Goal: Information Seeking & Learning: Learn about a topic

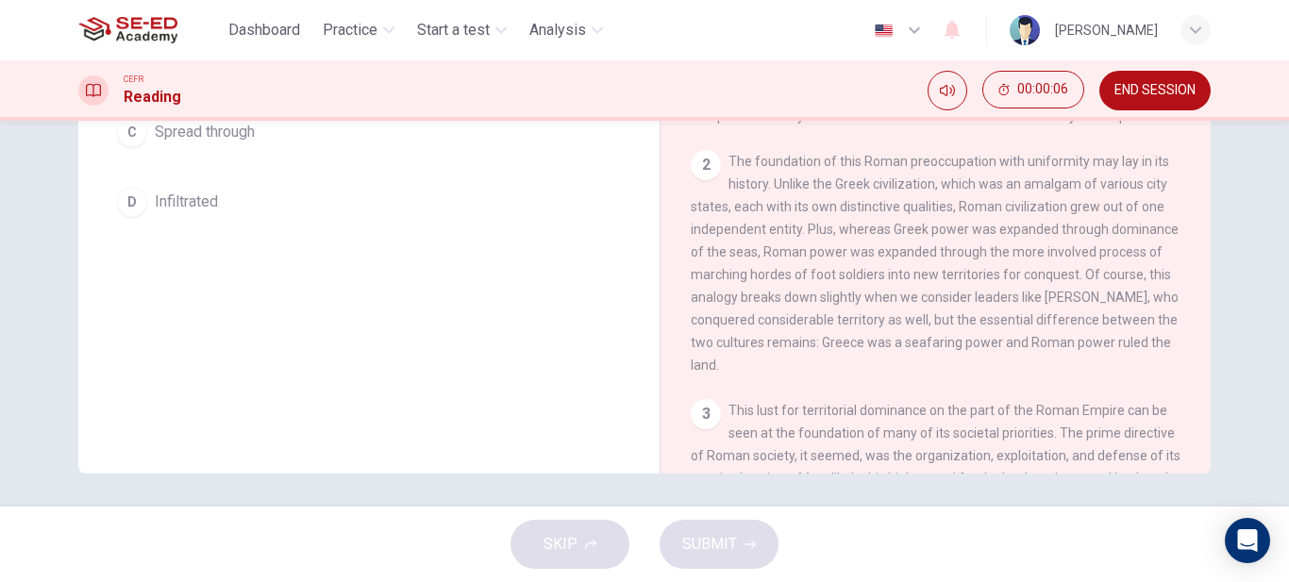
scroll to position [345, 0]
click at [482, 36] on span "Start a test" at bounding box center [453, 30] width 73 height 23
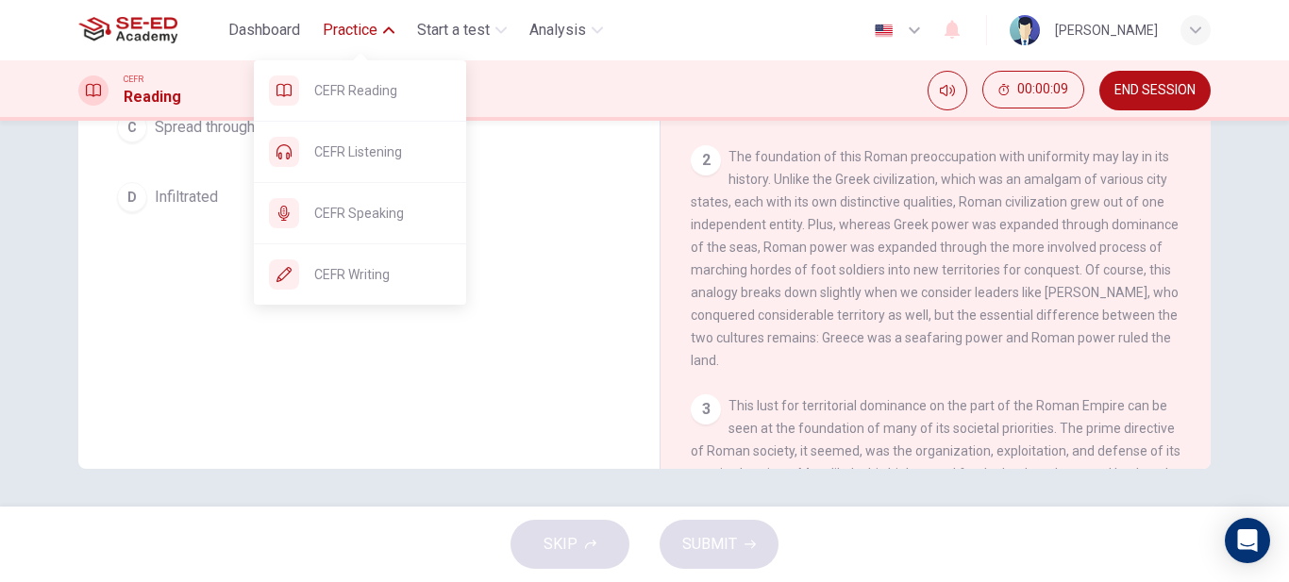
click at [338, 25] on span "Practice" at bounding box center [350, 30] width 55 height 23
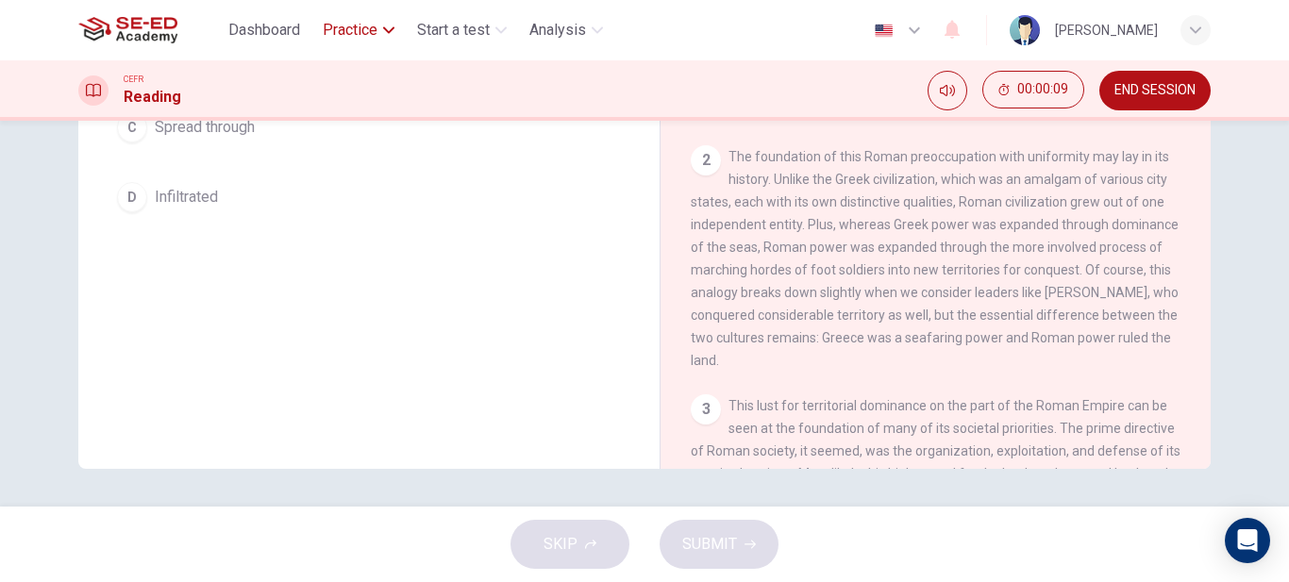
click at [338, 25] on span "Practice" at bounding box center [350, 30] width 55 height 23
click at [360, 92] on span "CEFR Reading" at bounding box center [382, 90] width 137 height 23
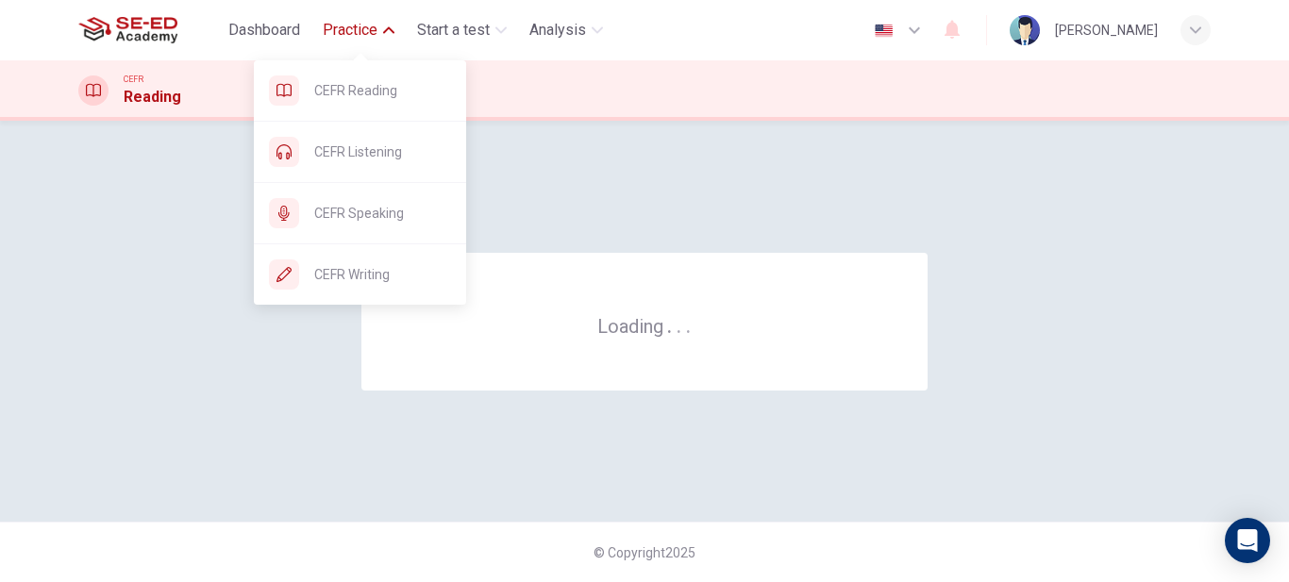
scroll to position [0, 0]
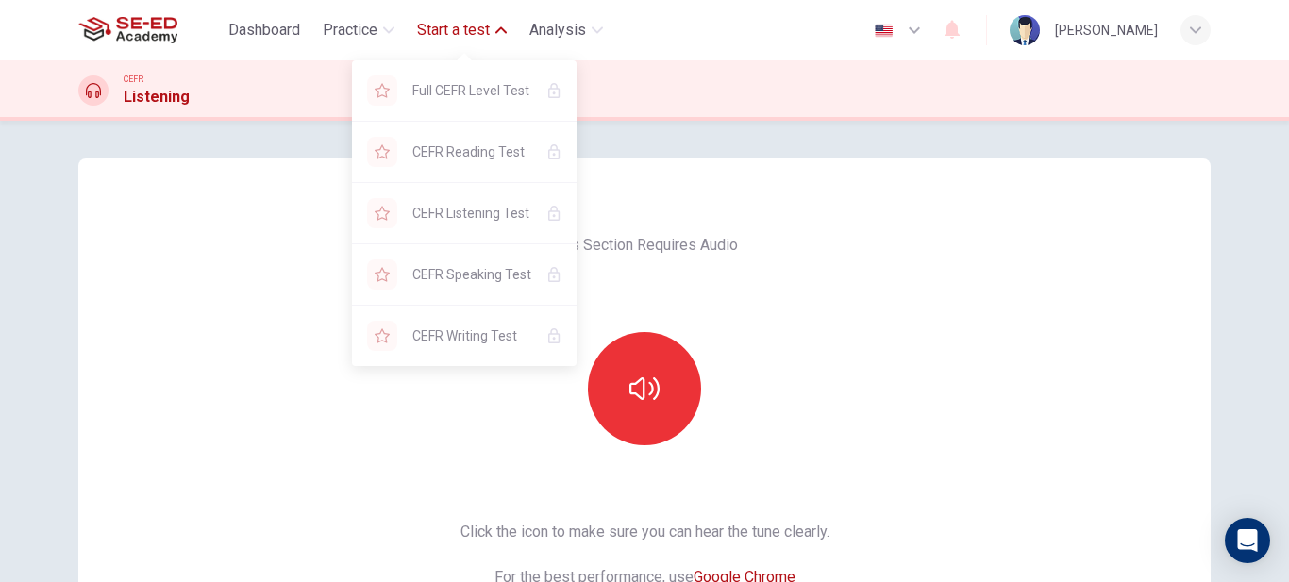
click at [445, 32] on span "Start a test" at bounding box center [453, 30] width 73 height 23
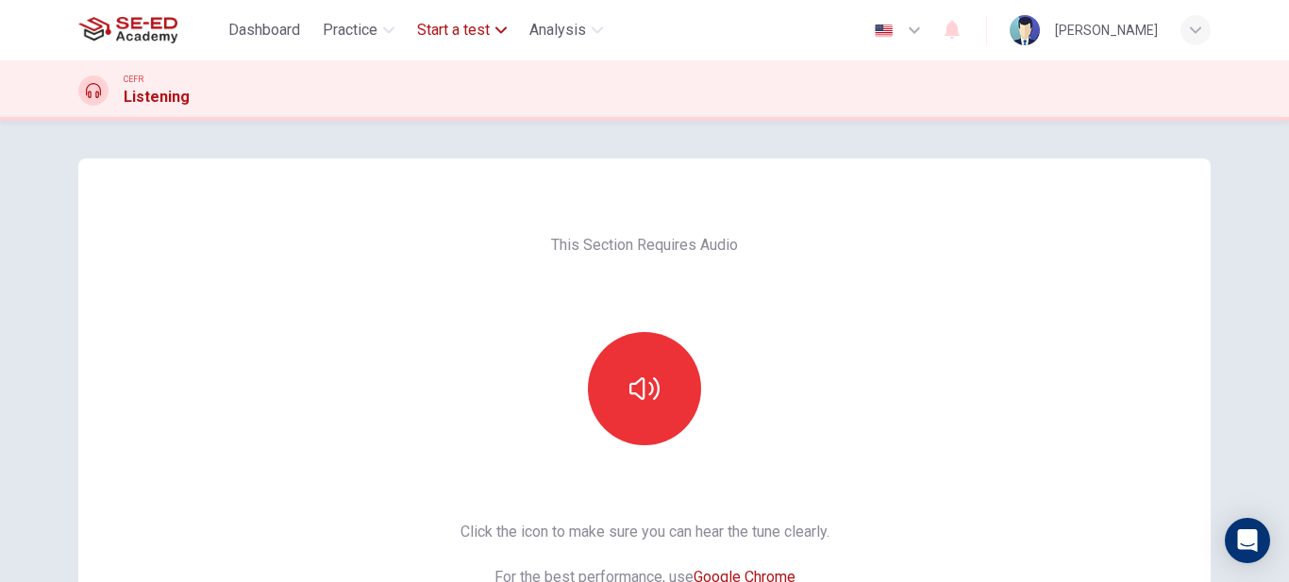
click at [445, 32] on span "Start a test" at bounding box center [453, 30] width 73 height 23
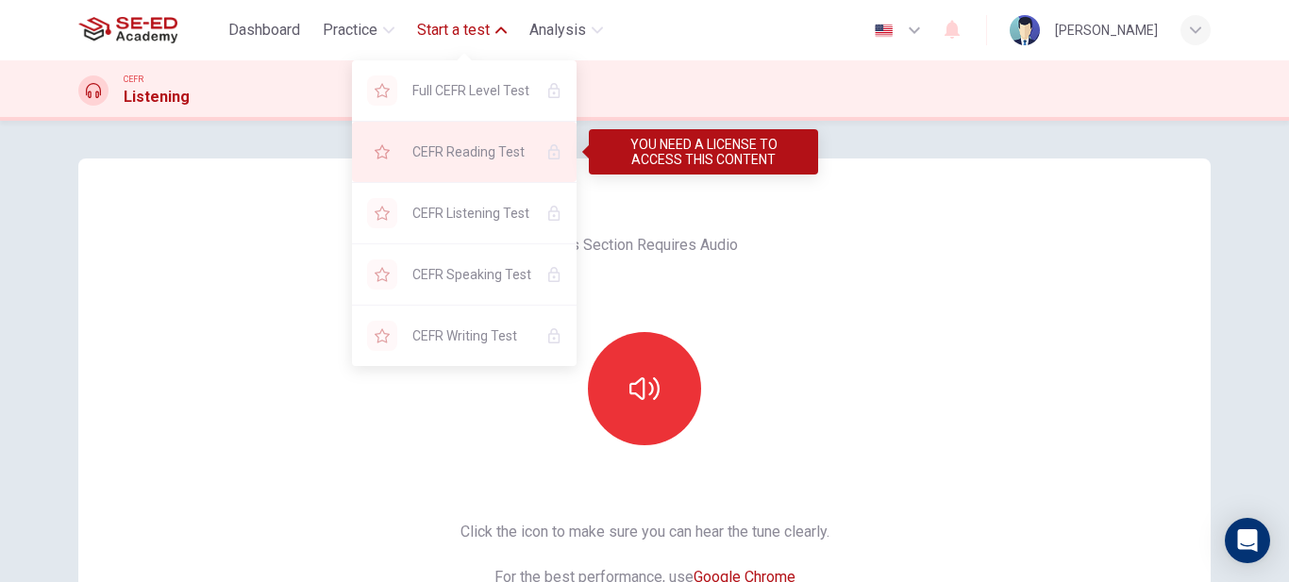
scroll to position [330, 0]
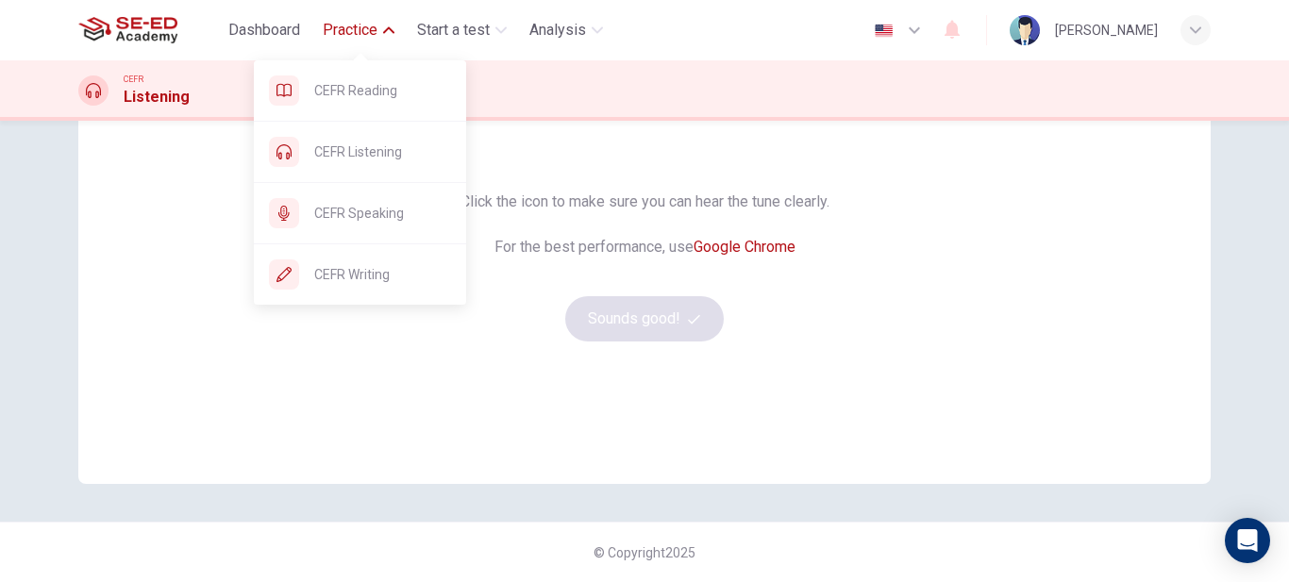
click at [333, 23] on span "Practice" at bounding box center [350, 30] width 55 height 23
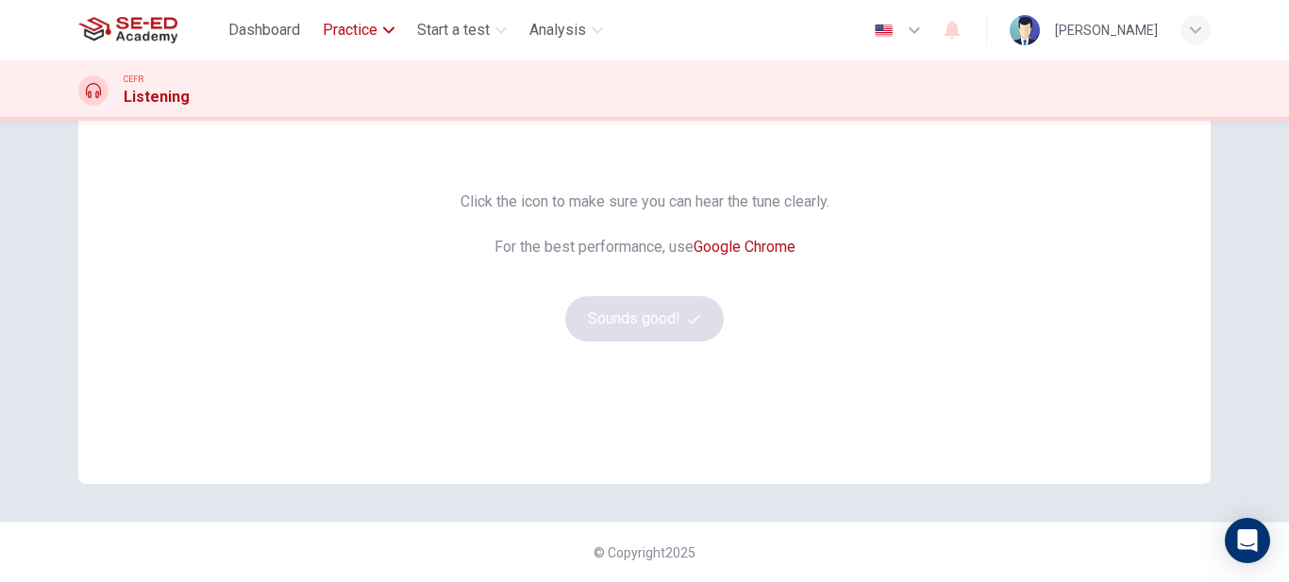
click at [333, 23] on span "Practice" at bounding box center [350, 30] width 55 height 23
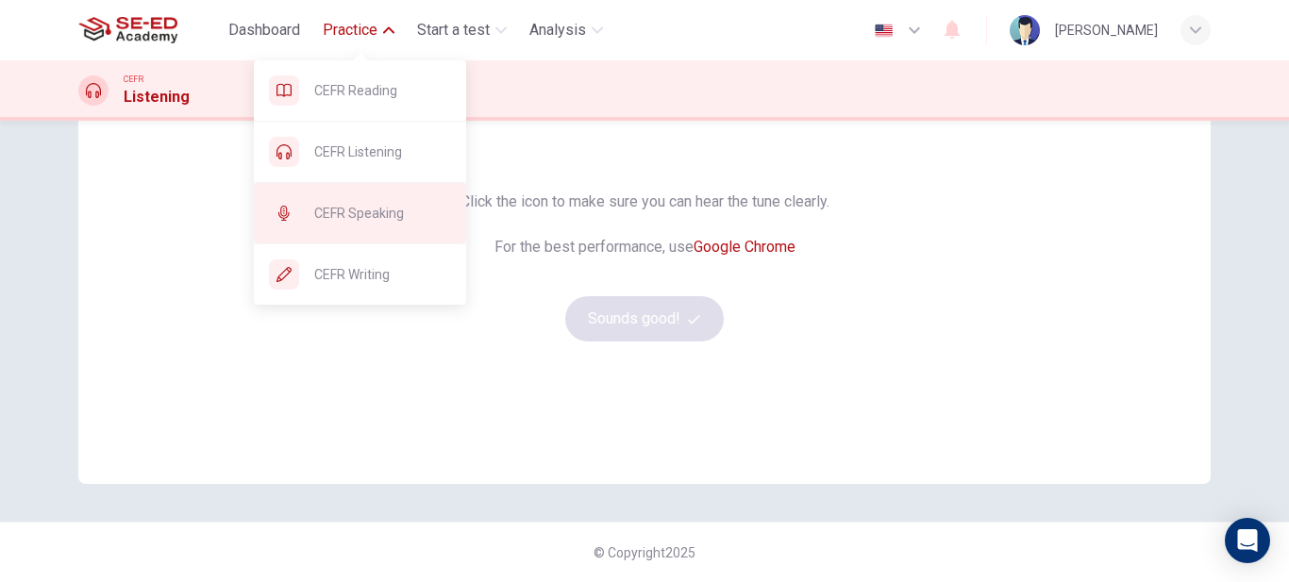
click at [344, 203] on span "CEFR Speaking" at bounding box center [382, 213] width 137 height 23
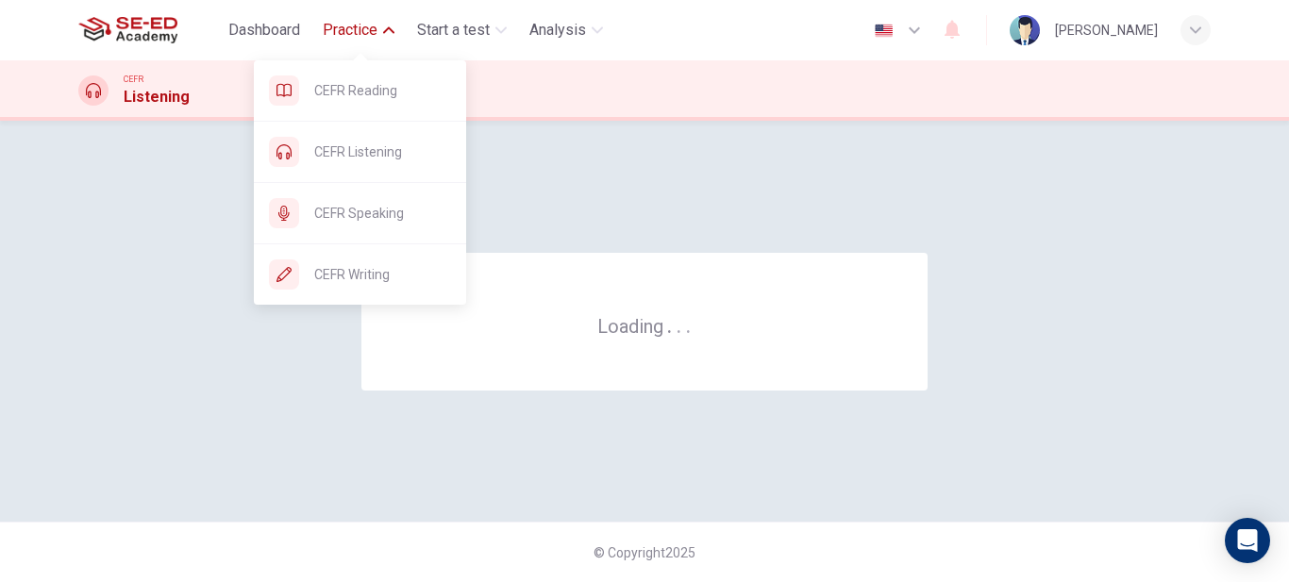
scroll to position [0, 0]
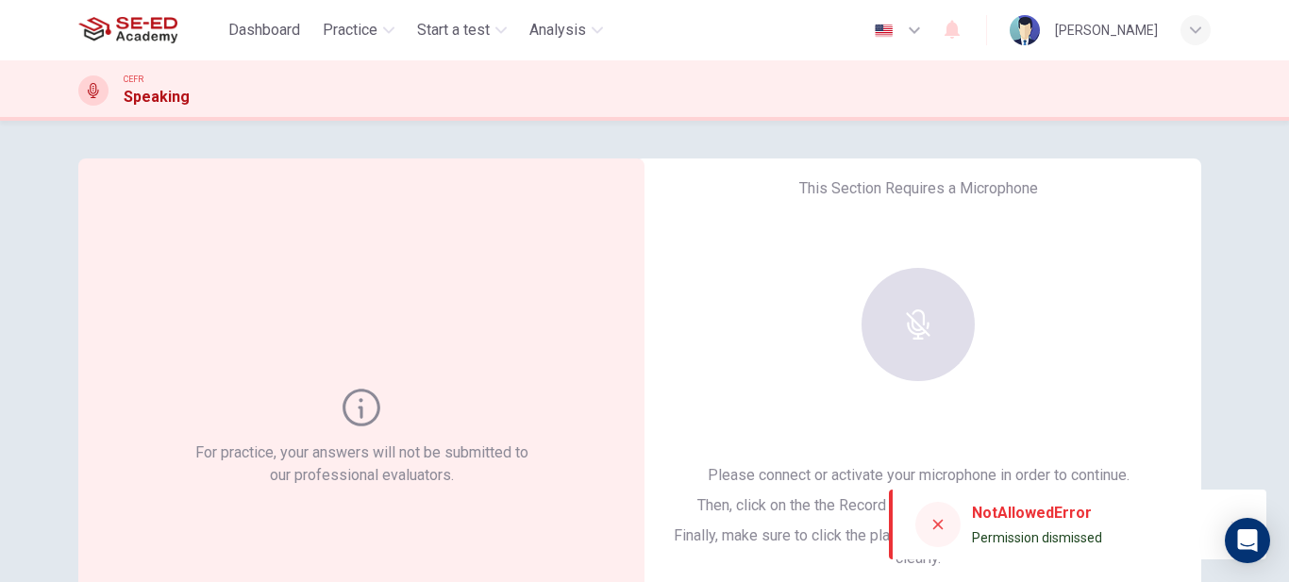
scroll to position [94, 0]
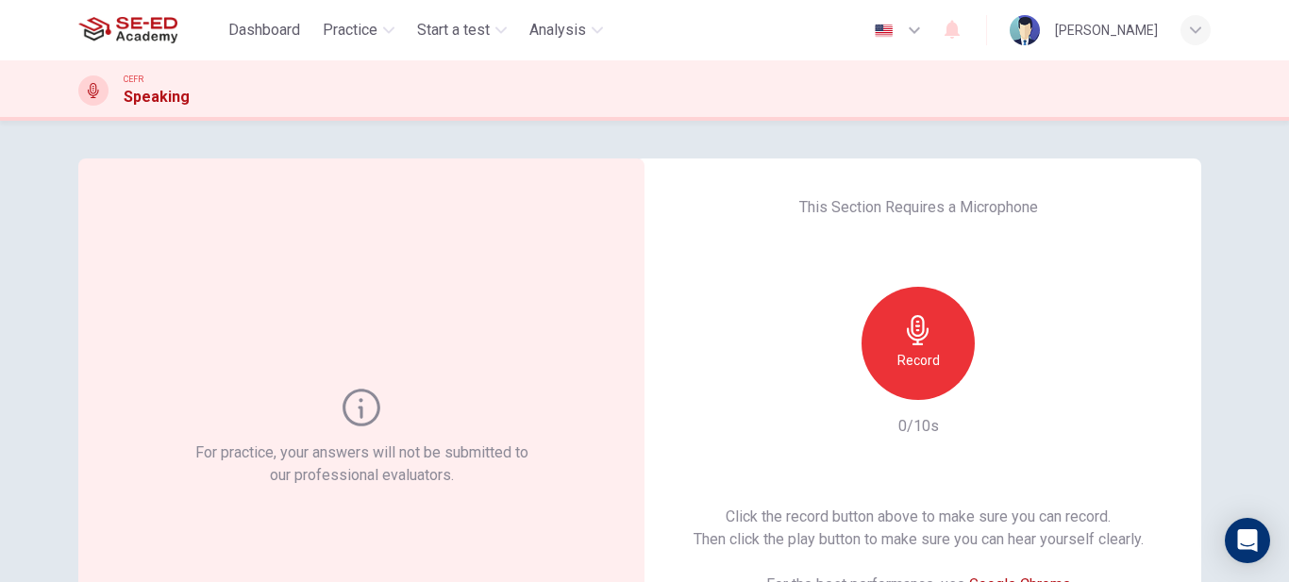
click at [941, 351] on div "Record" at bounding box center [918, 343] width 113 height 113
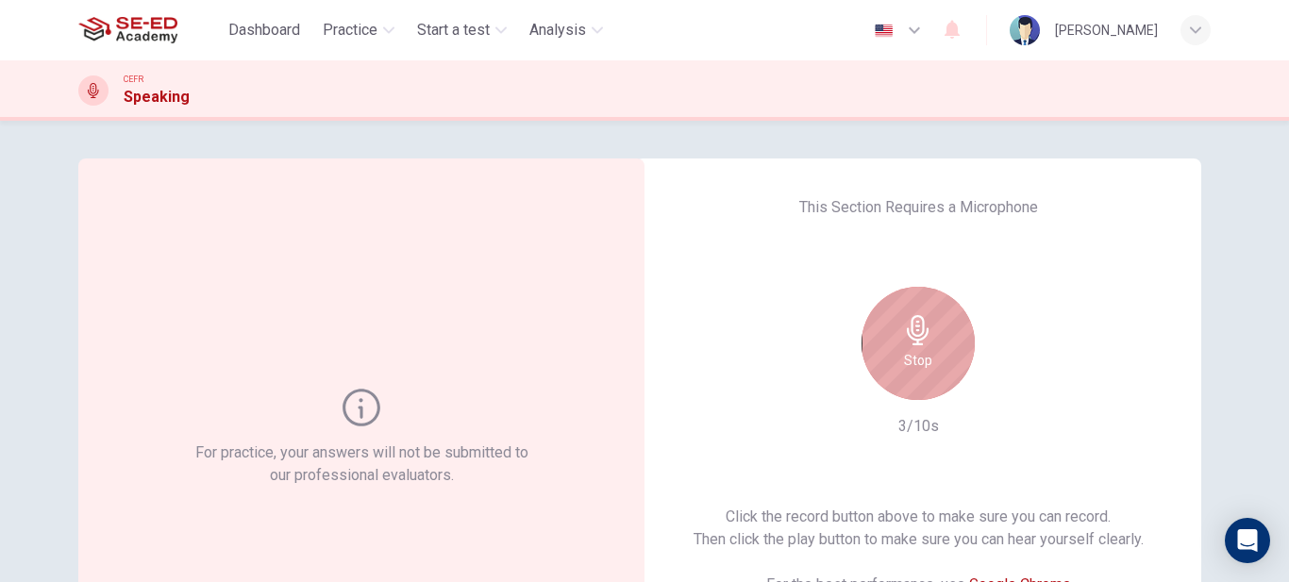
click at [925, 342] on icon "button" at bounding box center [918, 330] width 30 height 30
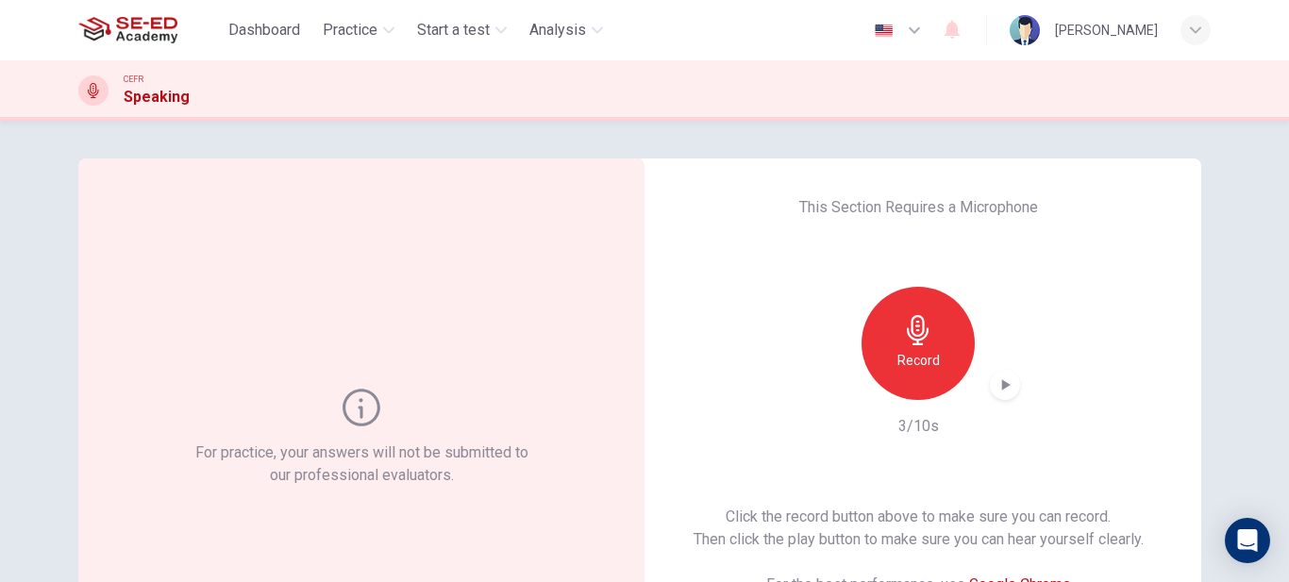
click at [987, 372] on div "Record" at bounding box center [918, 343] width 204 height 113
click at [998, 379] on icon "button" at bounding box center [1005, 385] width 19 height 19
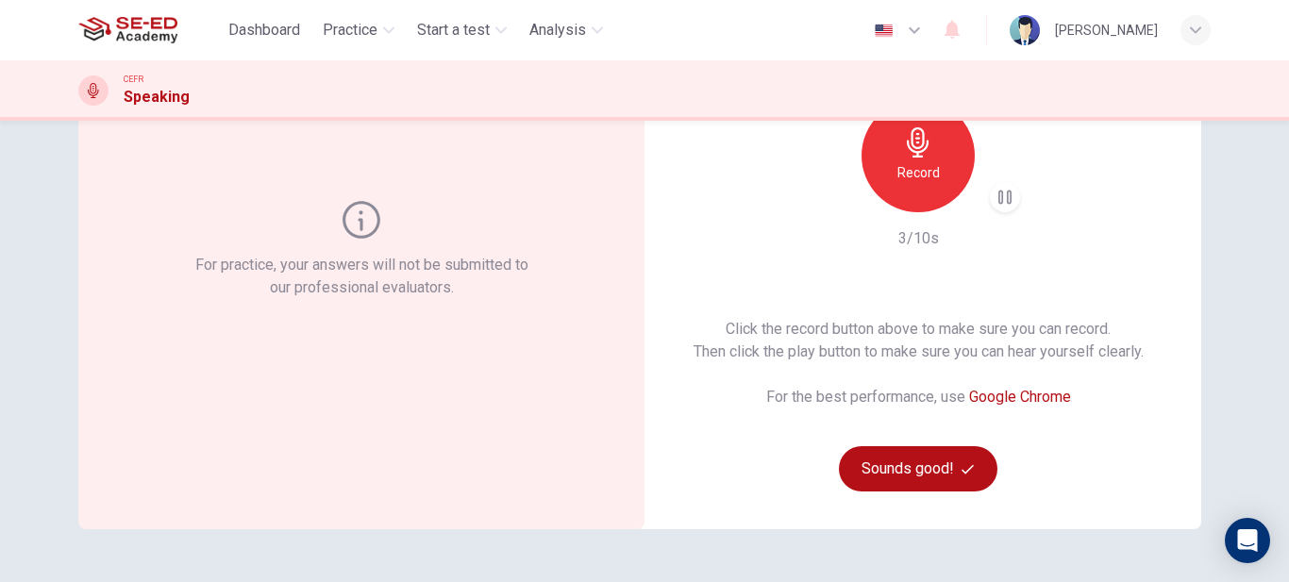
scroll to position [189, 0]
click at [999, 212] on div "Record 3/10s" at bounding box center [918, 173] width 204 height 151
click at [1002, 197] on icon "button" at bounding box center [1006, 196] width 8 height 11
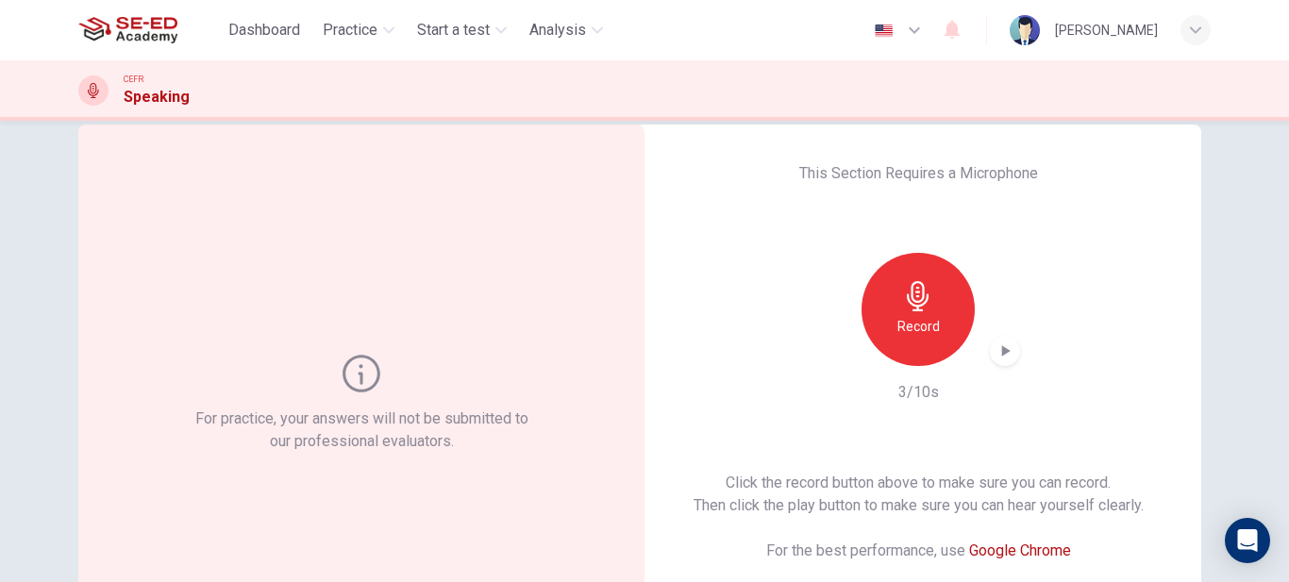
scroll to position [0, 0]
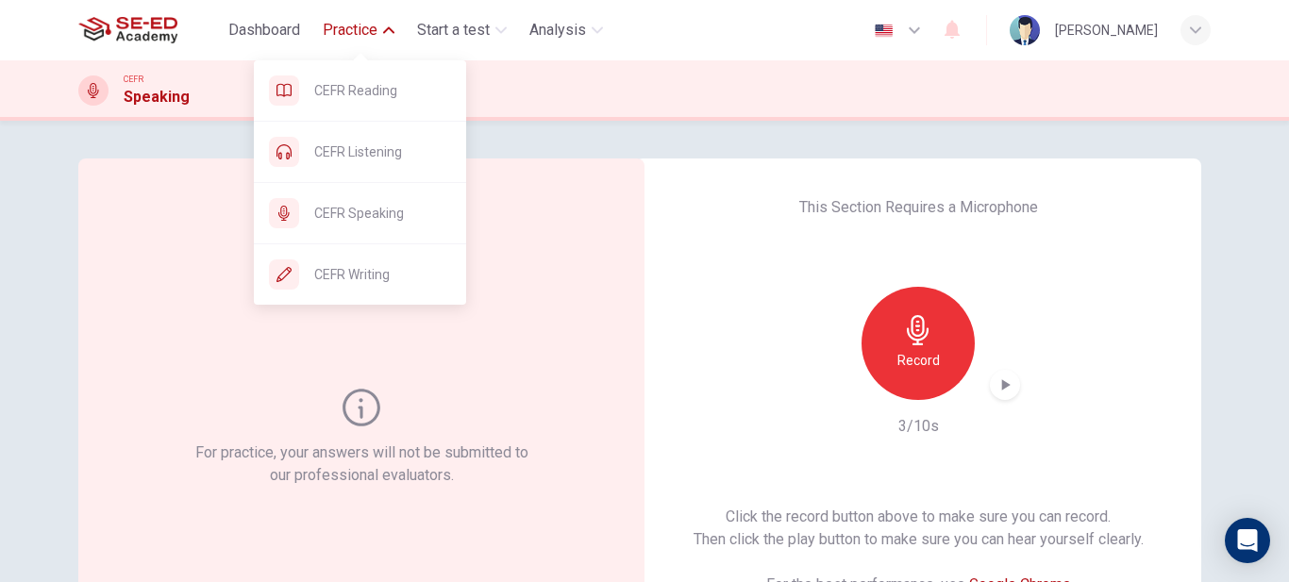
click at [376, 36] on span "Practice" at bounding box center [350, 30] width 55 height 23
click at [381, 41] on button "Practice" at bounding box center [358, 30] width 87 height 34
click at [385, 144] on span "CEFR Listening" at bounding box center [382, 152] width 137 height 23
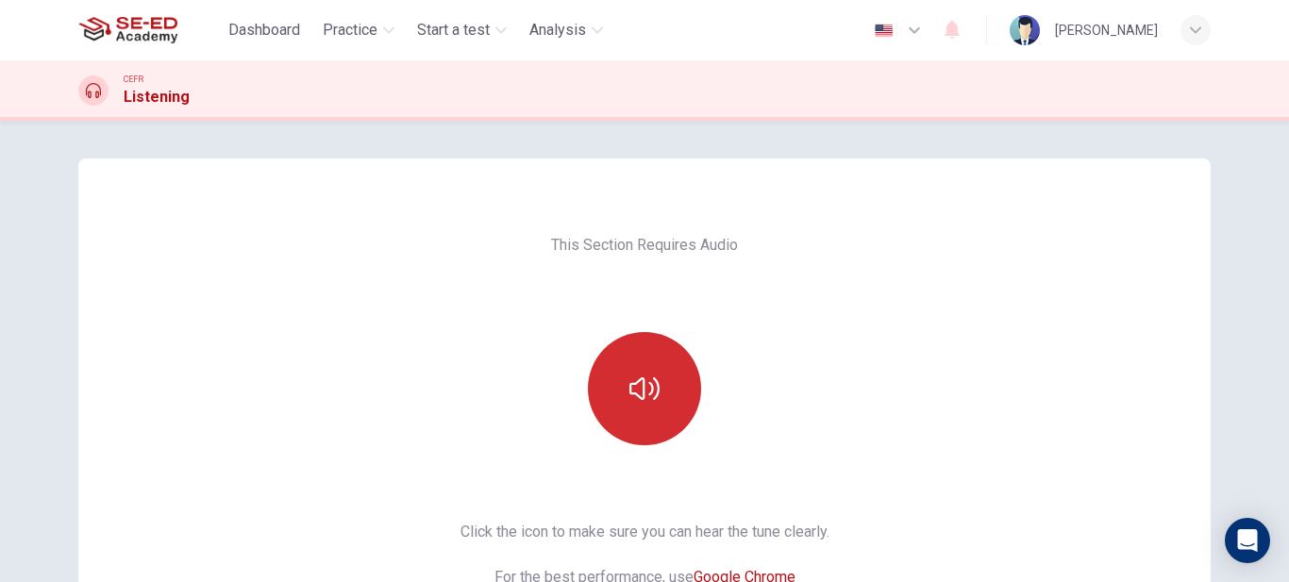
click at [629, 372] on button "button" at bounding box center [644, 388] width 113 height 113
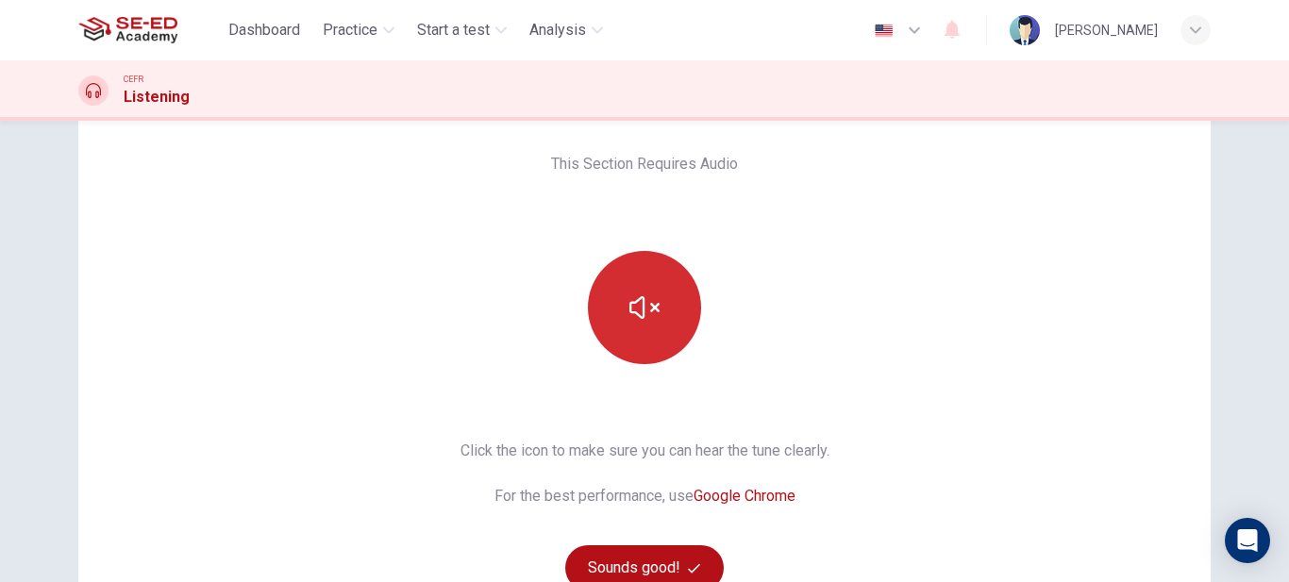
scroll to position [189, 0]
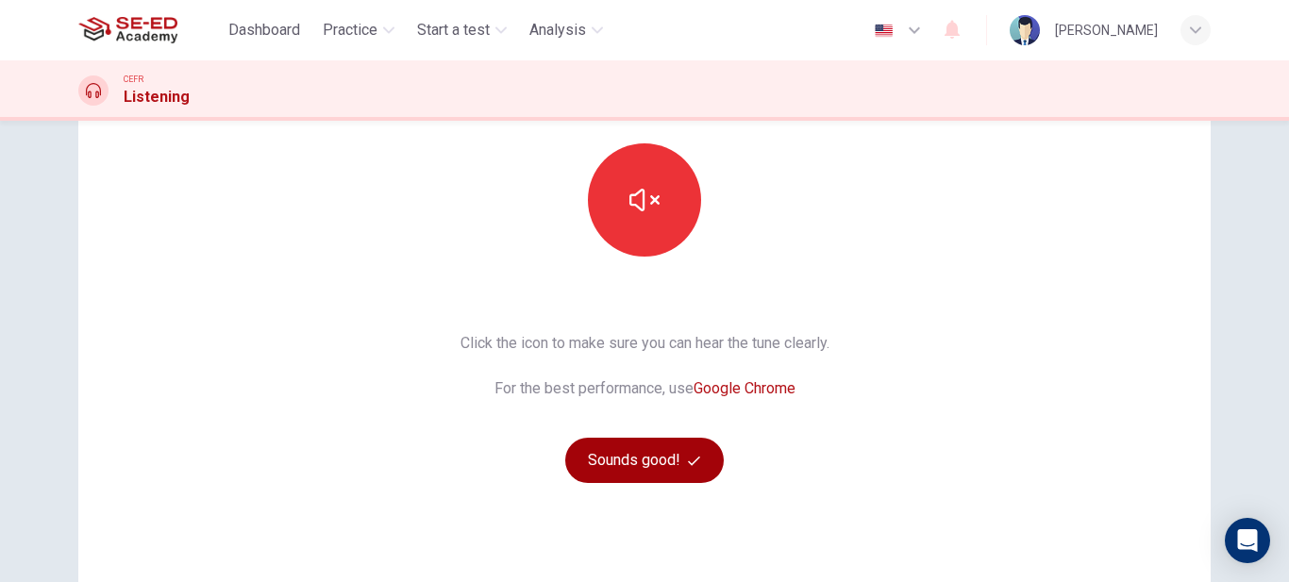
click at [630, 455] on button "Sounds good!" at bounding box center [644, 460] width 159 height 45
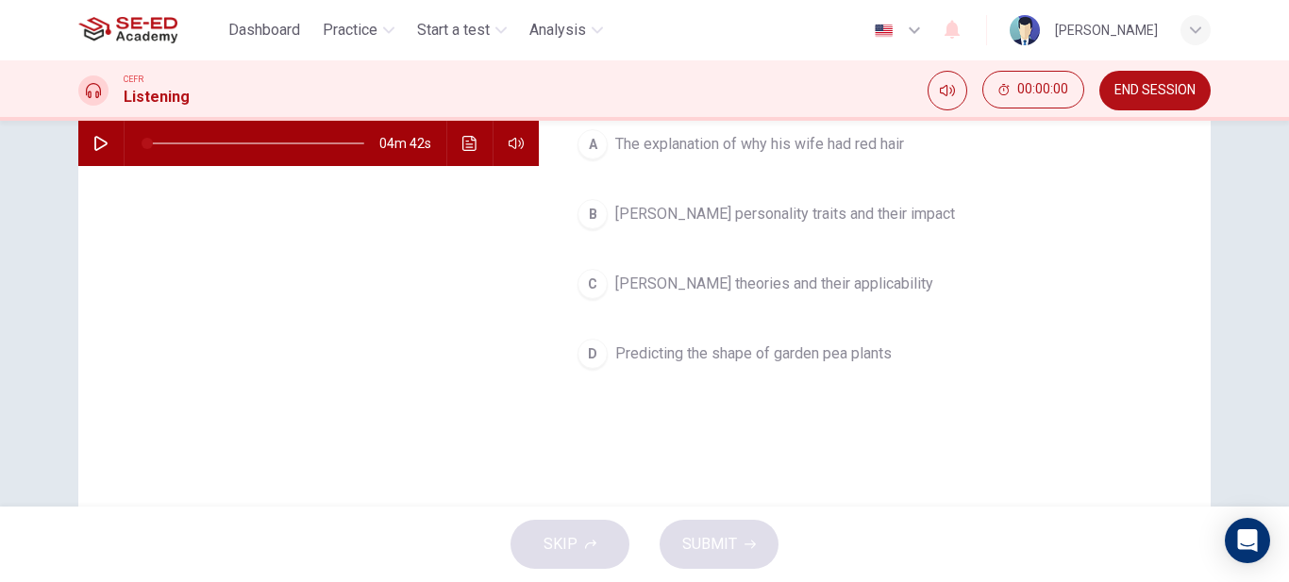
scroll to position [0, 0]
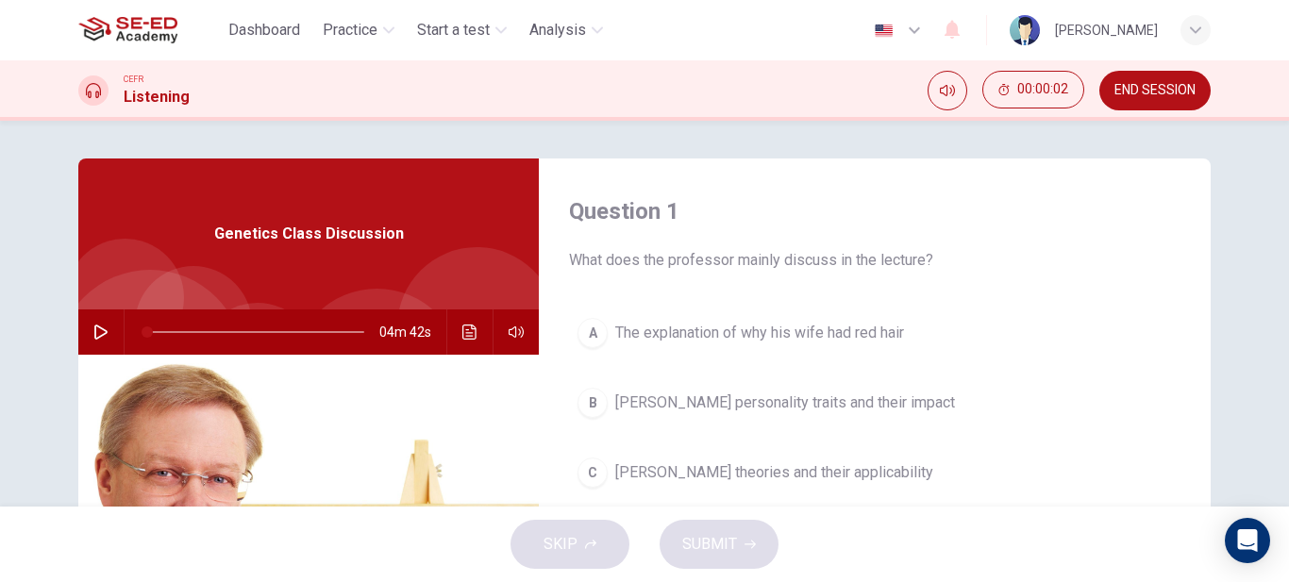
click at [105, 331] on button "button" at bounding box center [101, 332] width 30 height 45
click at [95, 336] on icon "button" at bounding box center [100, 332] width 15 height 15
type input "13"
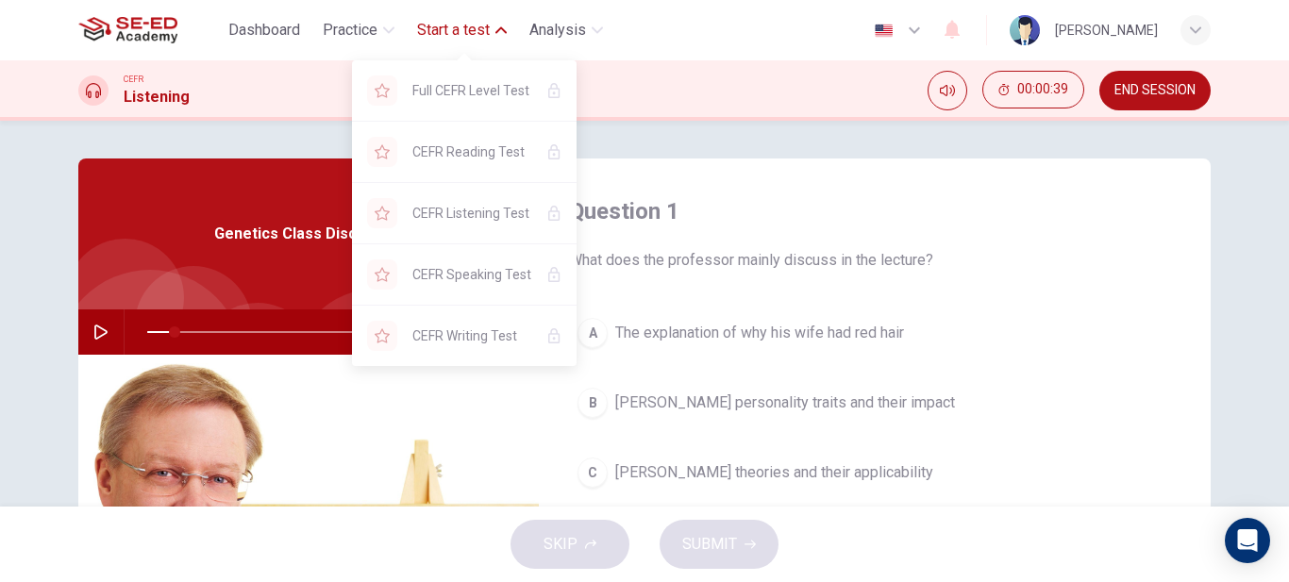
click at [447, 27] on span "Start a test" at bounding box center [453, 30] width 73 height 23
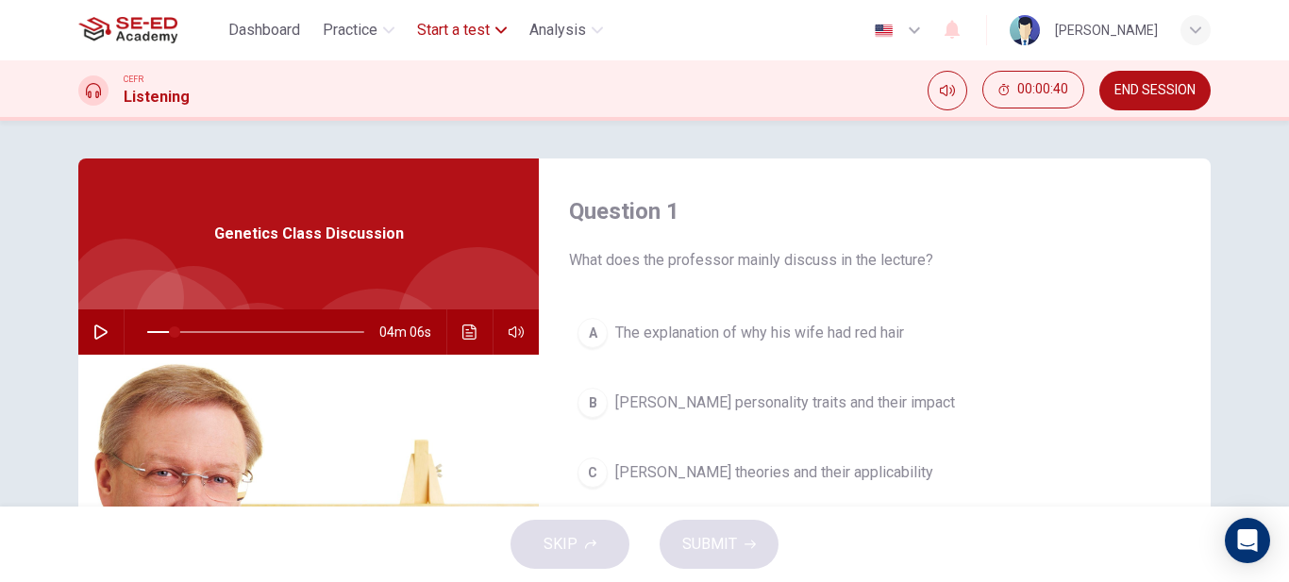
click at [447, 27] on span "Start a test" at bounding box center [453, 30] width 73 height 23
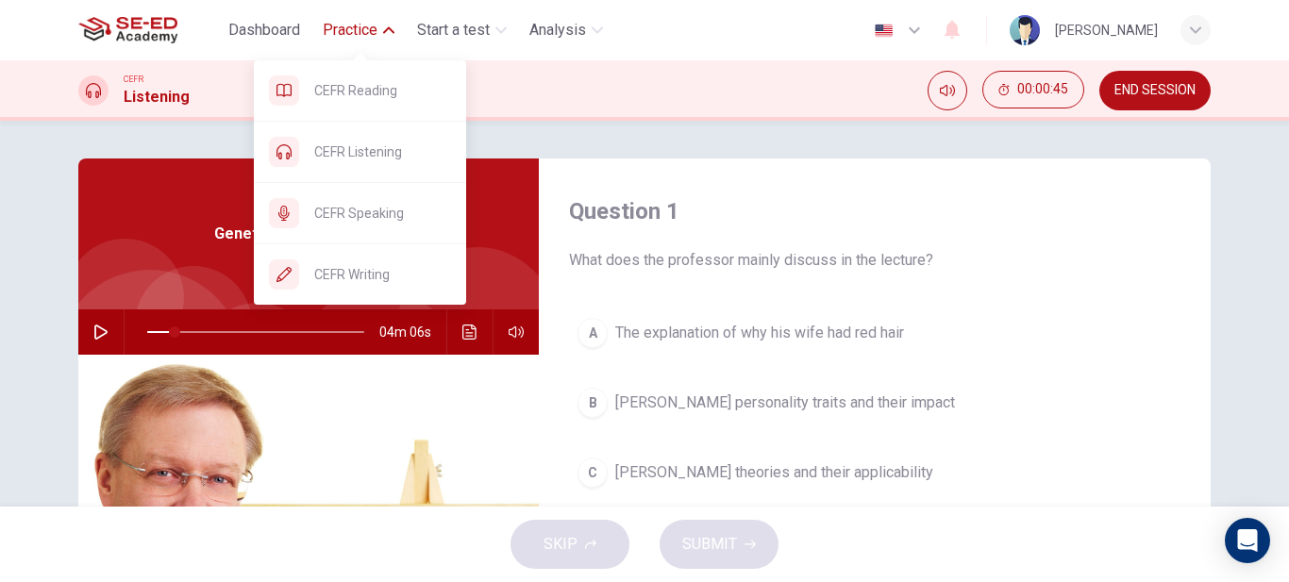
click at [356, 34] on span "Practice" at bounding box center [350, 30] width 55 height 23
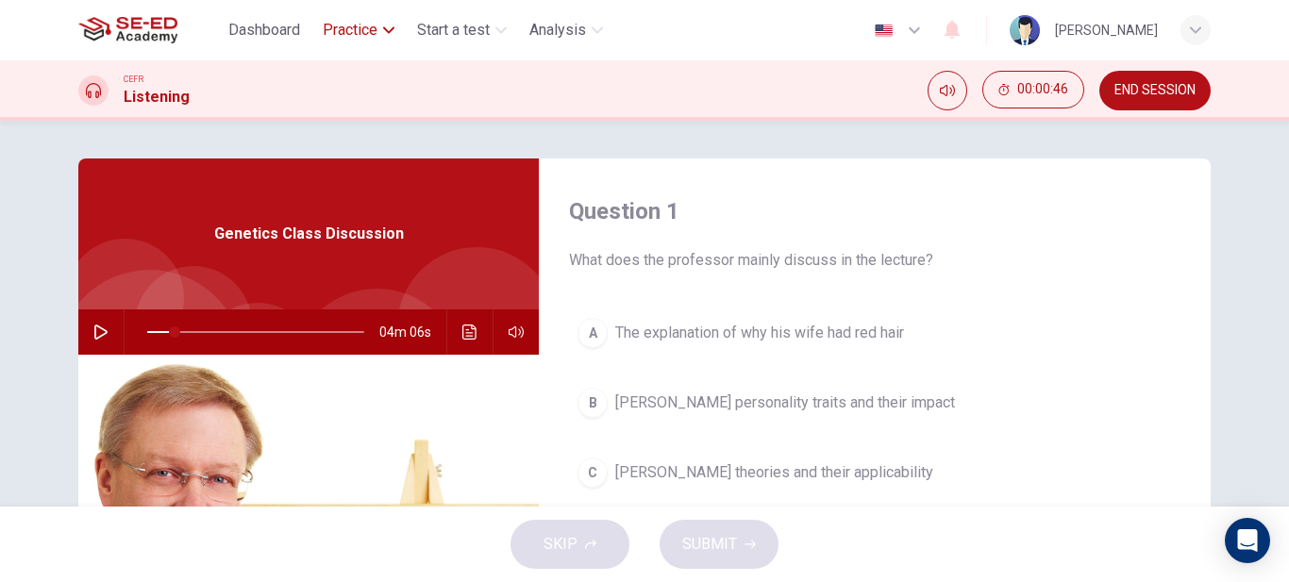
click at [356, 34] on span "Practice" at bounding box center [350, 30] width 55 height 23
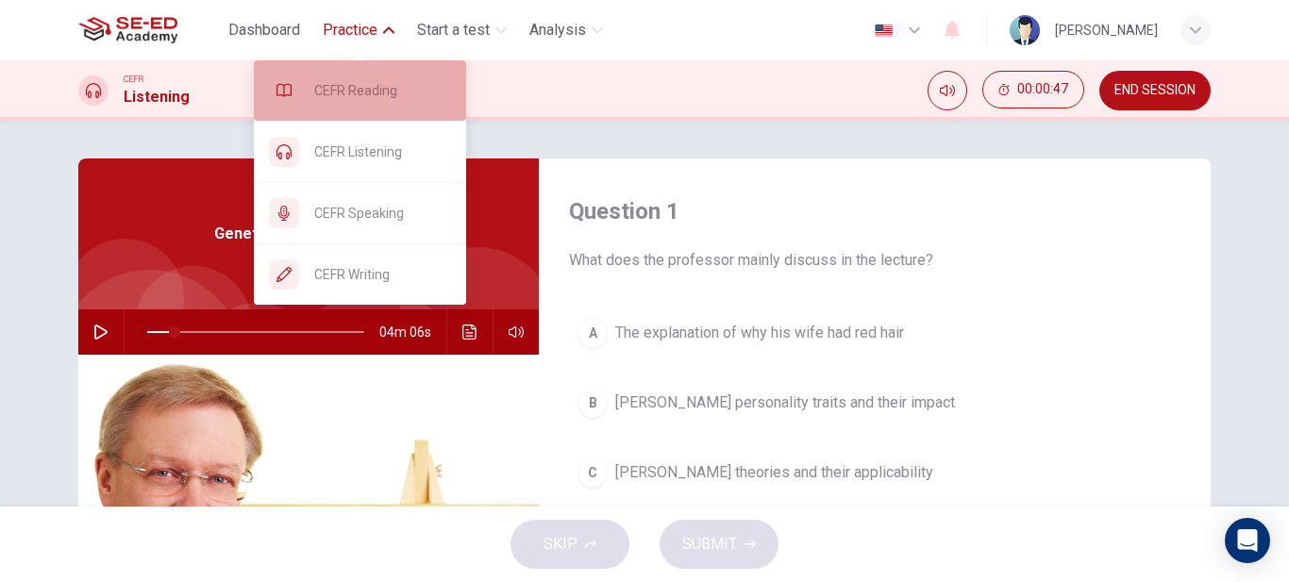
click at [358, 89] on span "CEFR Reading" at bounding box center [382, 90] width 137 height 23
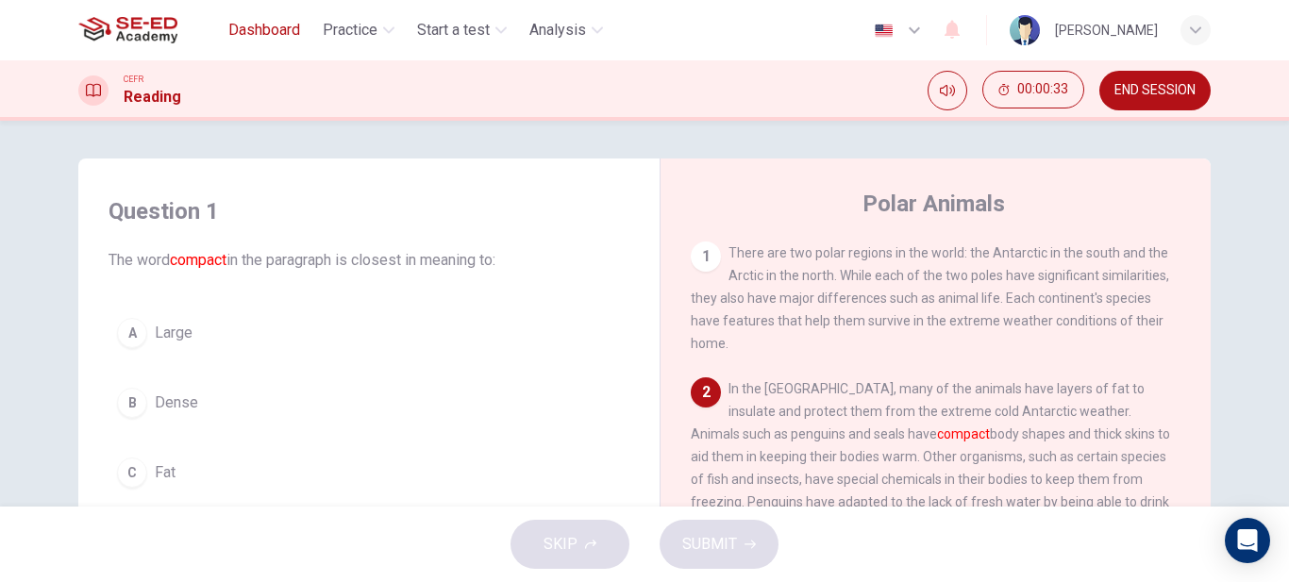
click at [289, 25] on span "Dashboard" at bounding box center [264, 30] width 72 height 23
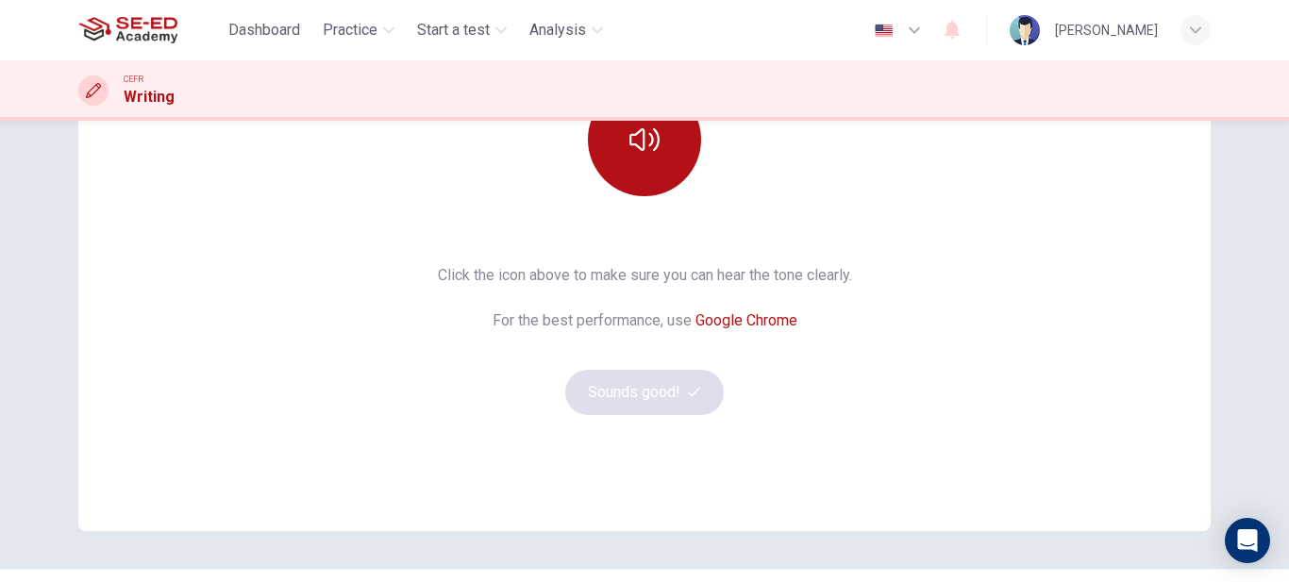
scroll to position [189, 0]
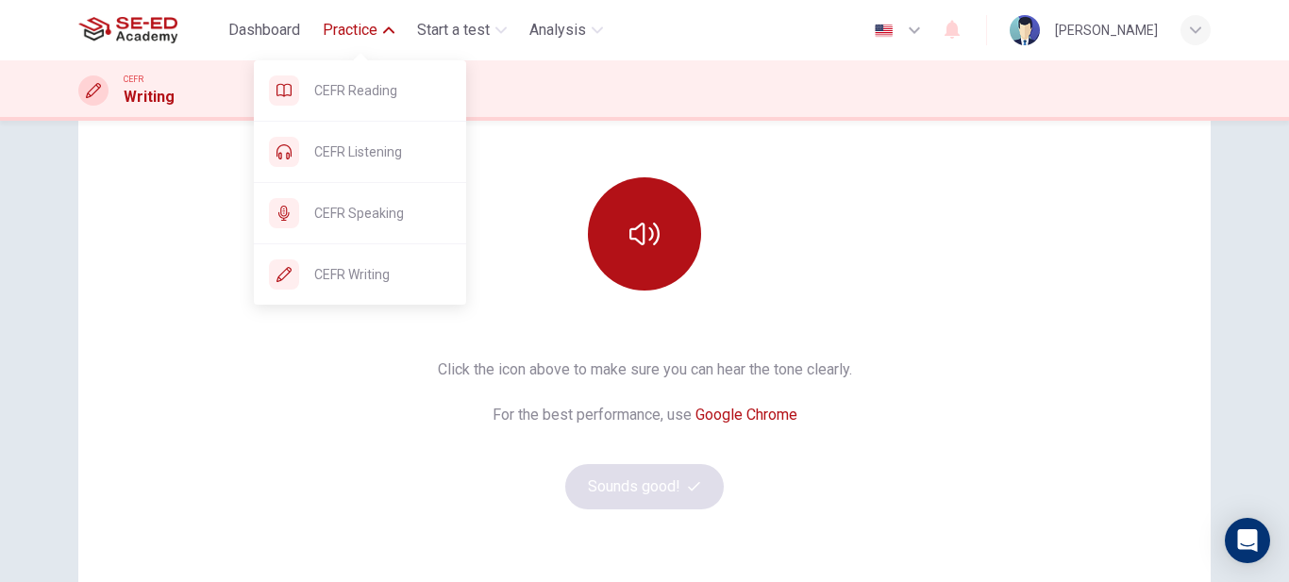
click at [342, 25] on span "Practice" at bounding box center [350, 30] width 55 height 23
click at [341, 39] on span "Practice" at bounding box center [350, 30] width 55 height 23
click at [357, 274] on span "CEFR Writing" at bounding box center [382, 274] width 137 height 23
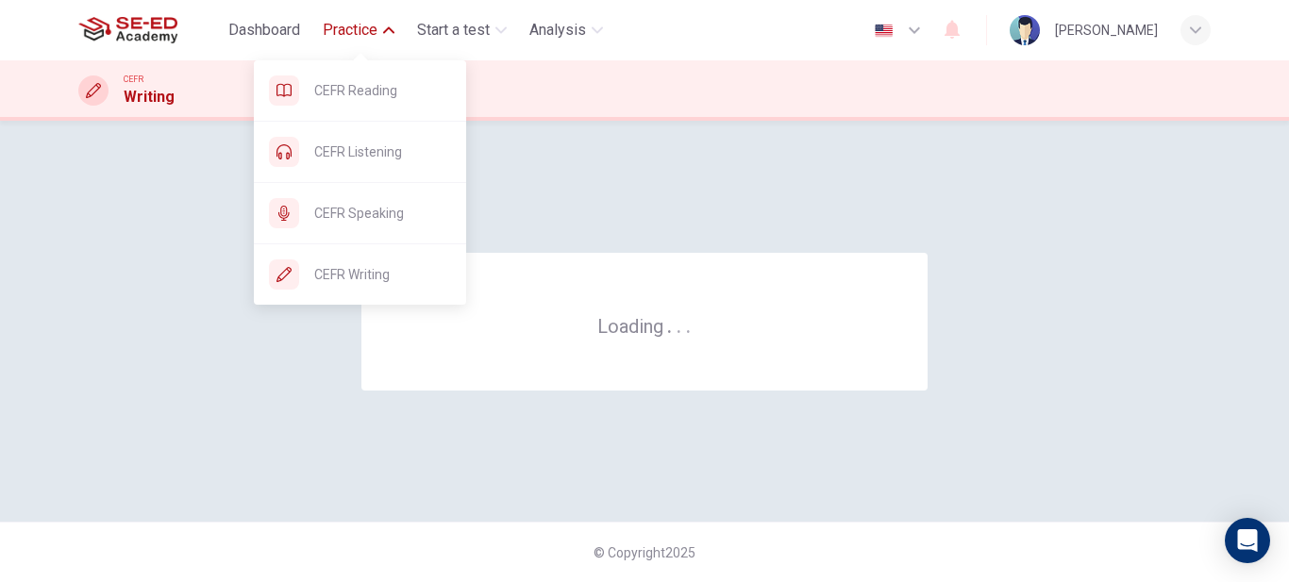
scroll to position [0, 0]
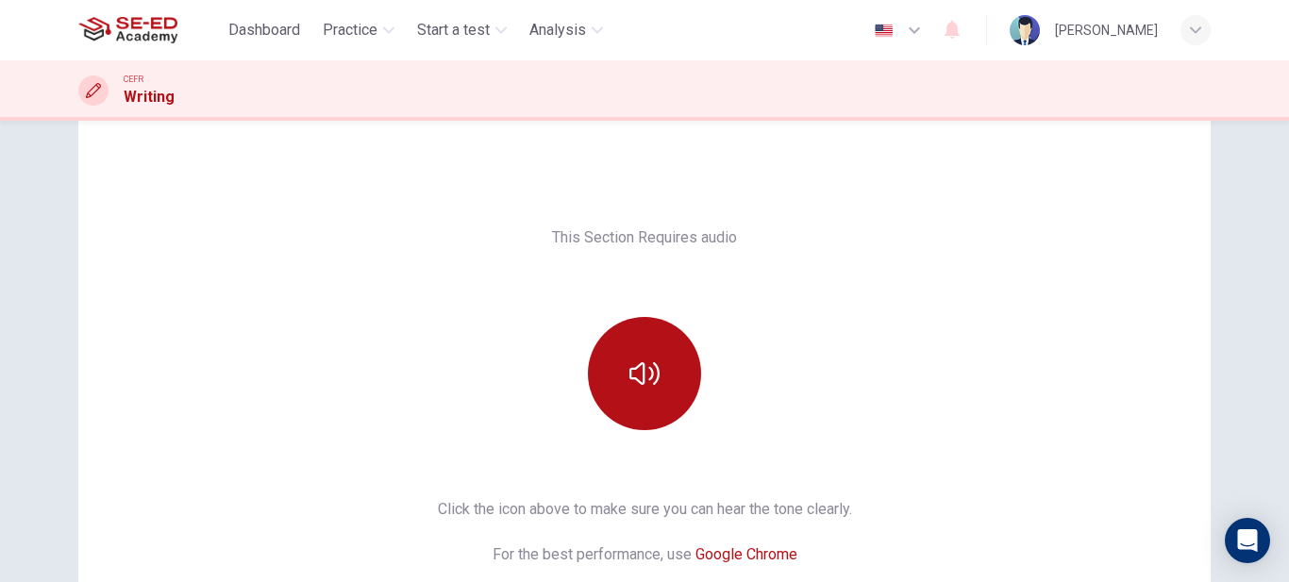
scroll to position [94, 0]
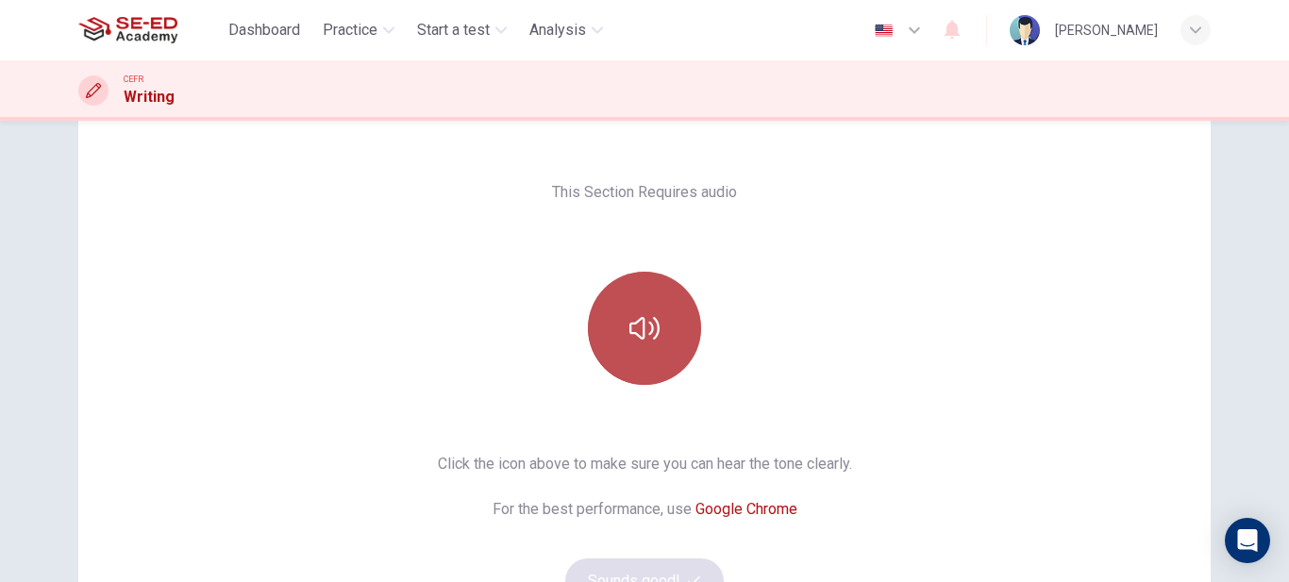
click at [662, 318] on button "button" at bounding box center [644, 328] width 113 height 113
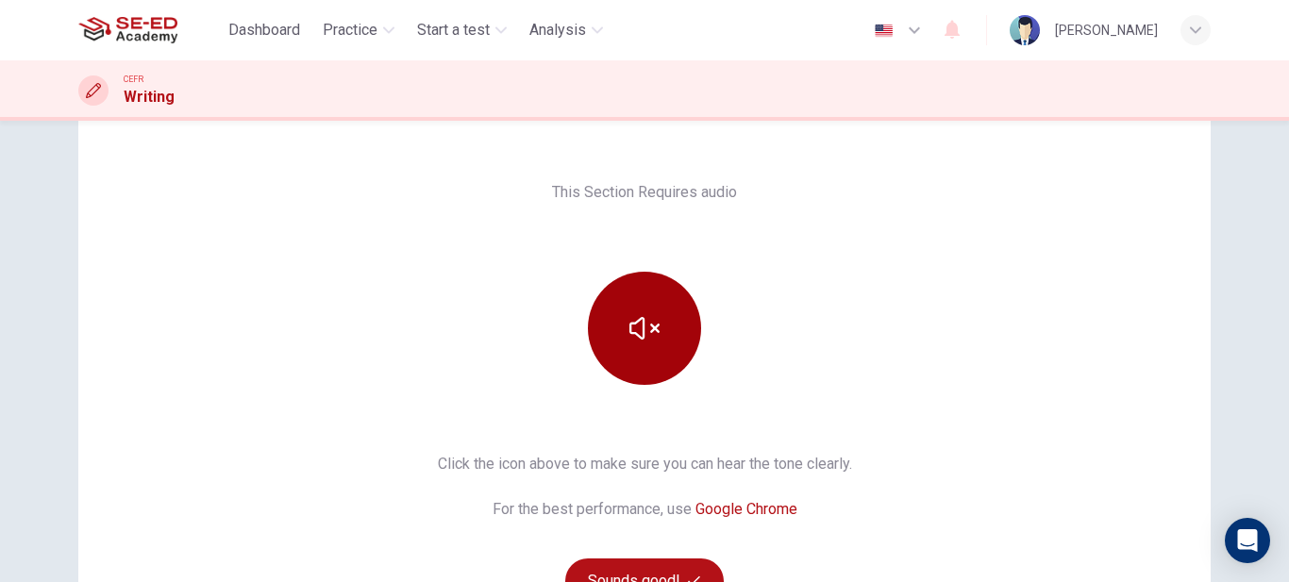
scroll to position [283, 0]
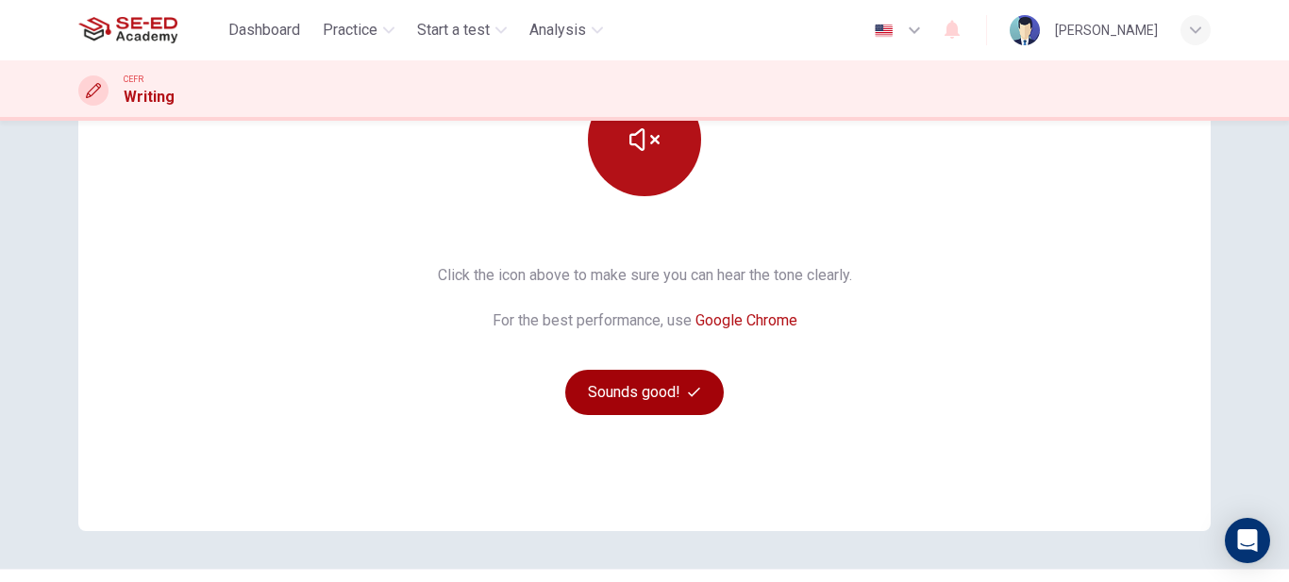
click at [647, 389] on button "Sounds good!" at bounding box center [644, 392] width 159 height 45
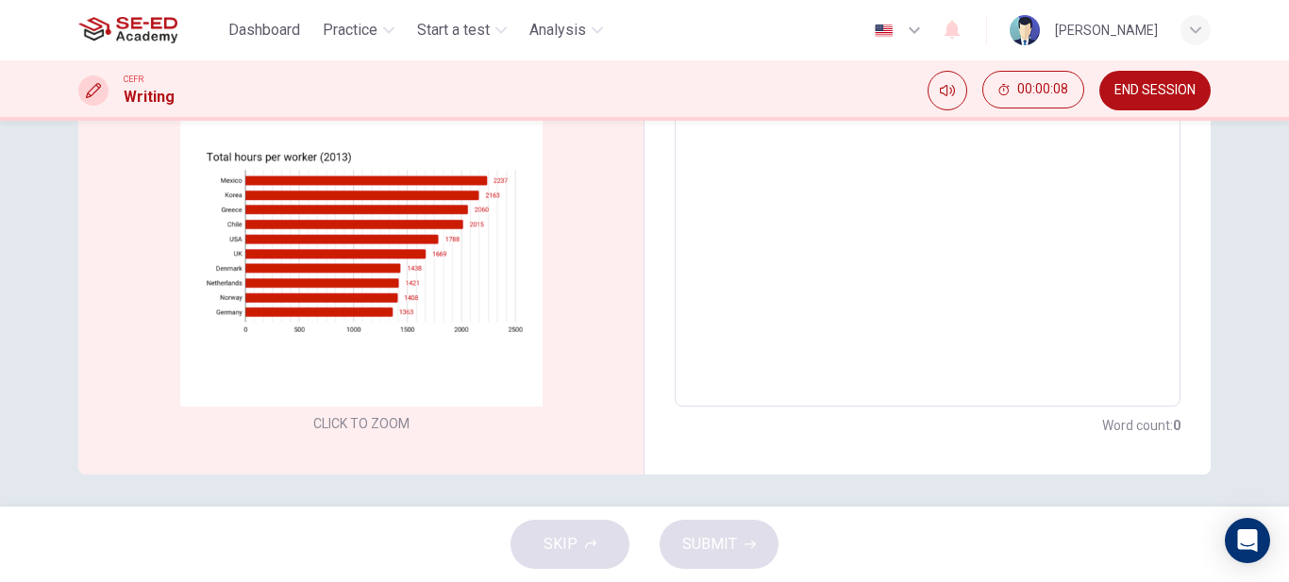
scroll to position [377, 0]
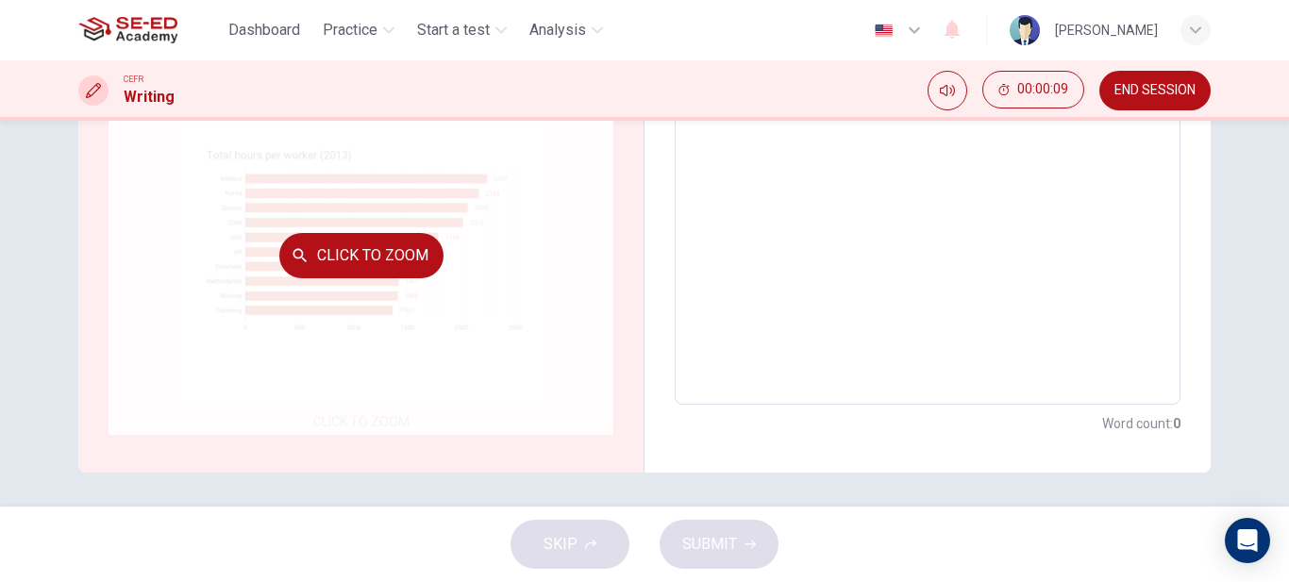
click at [320, 264] on button "Click to Zoom" at bounding box center [361, 255] width 164 height 45
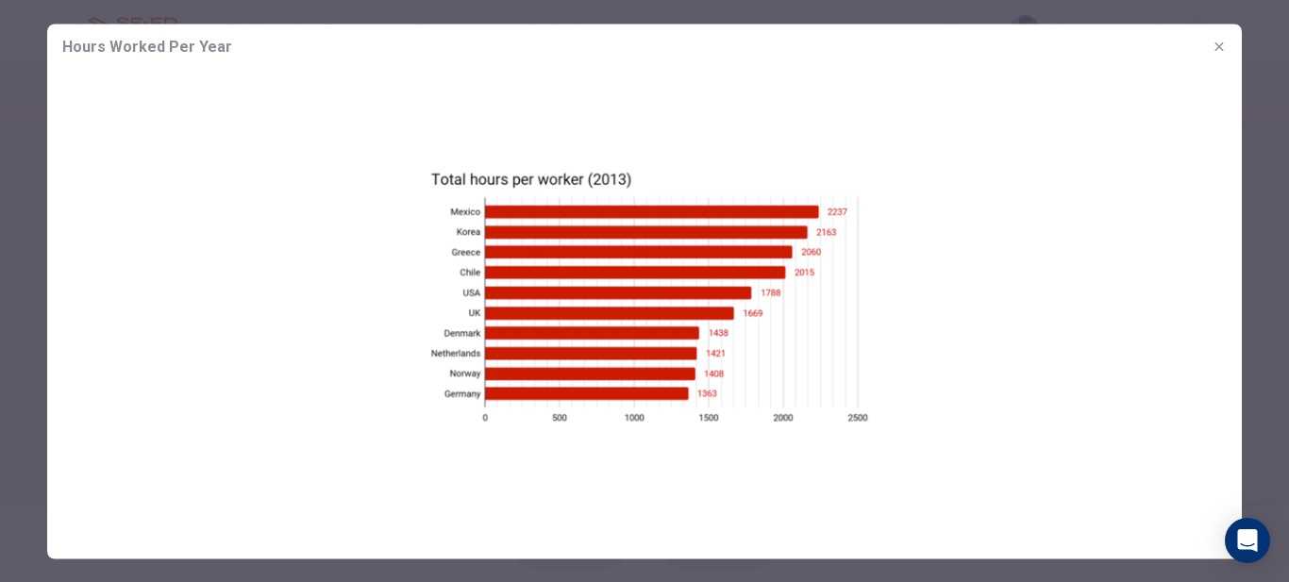
click at [1226, 42] on icon "button" at bounding box center [1219, 46] width 15 height 15
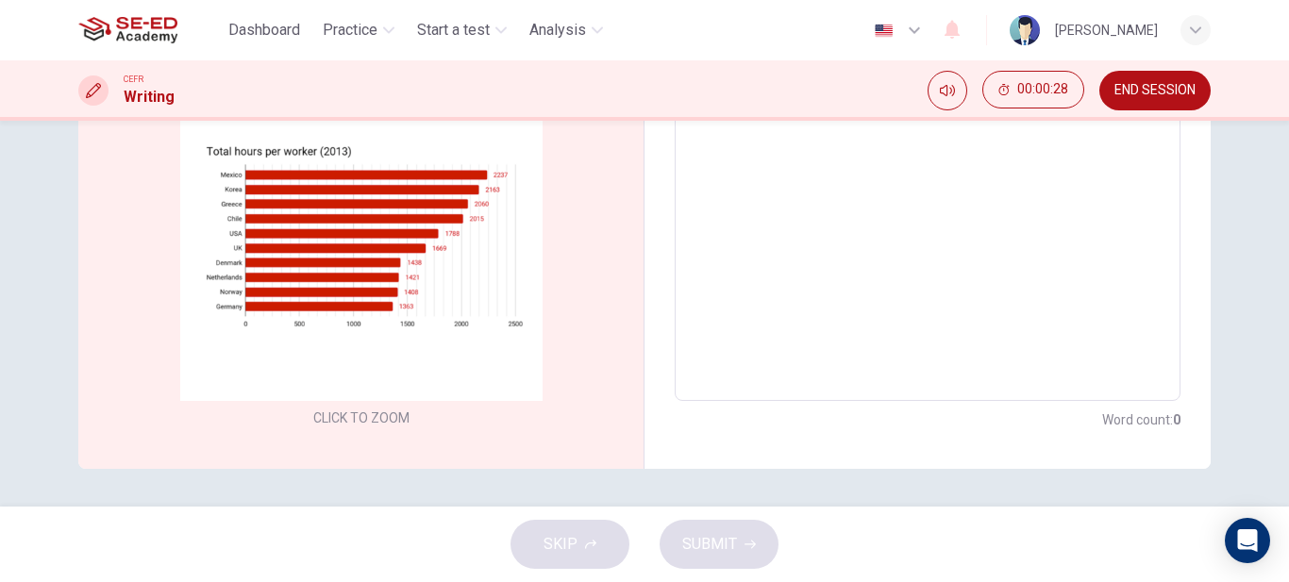
scroll to position [0, 0]
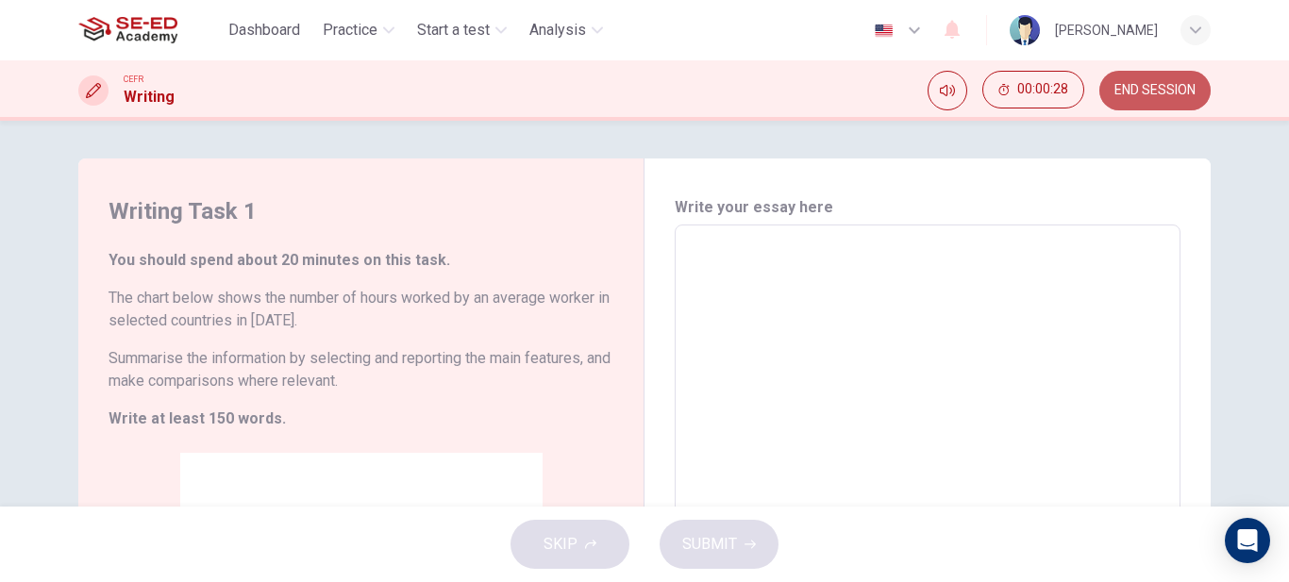
click at [1191, 104] on button "END SESSION" at bounding box center [1154, 91] width 111 height 40
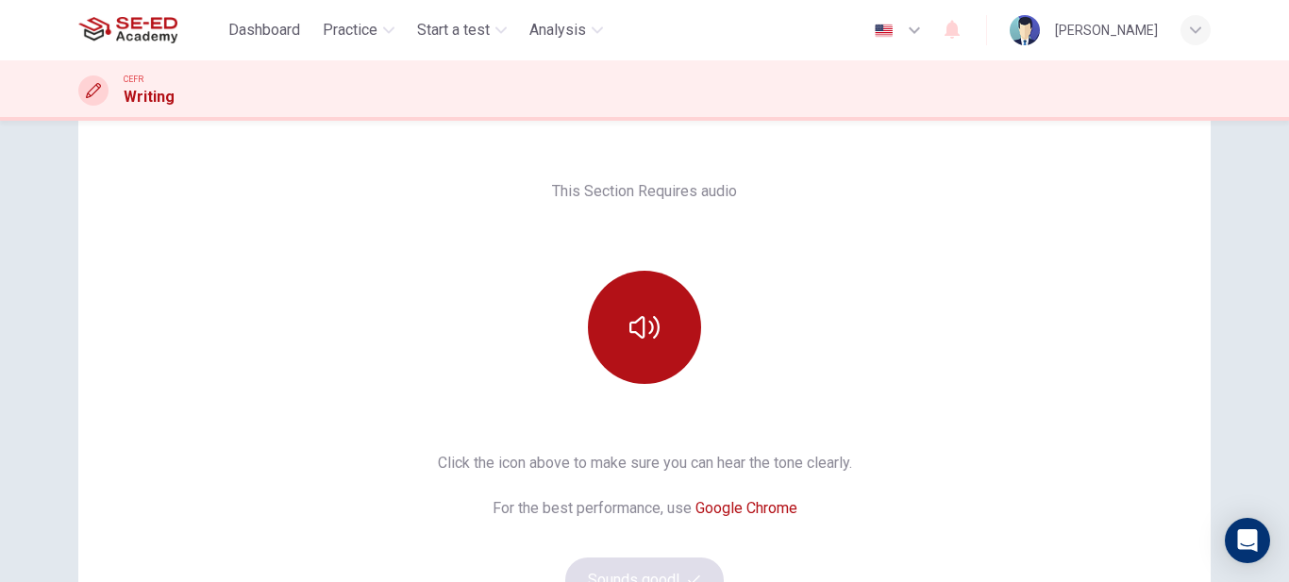
scroll to position [283, 0]
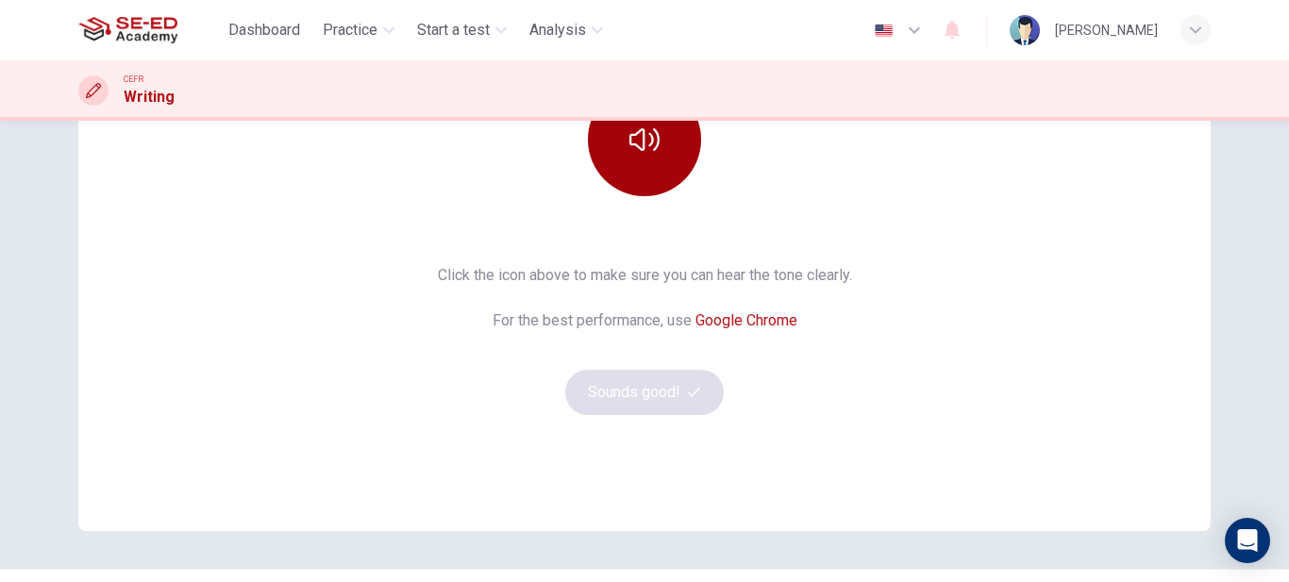
click at [635, 178] on button "button" at bounding box center [644, 139] width 113 height 113
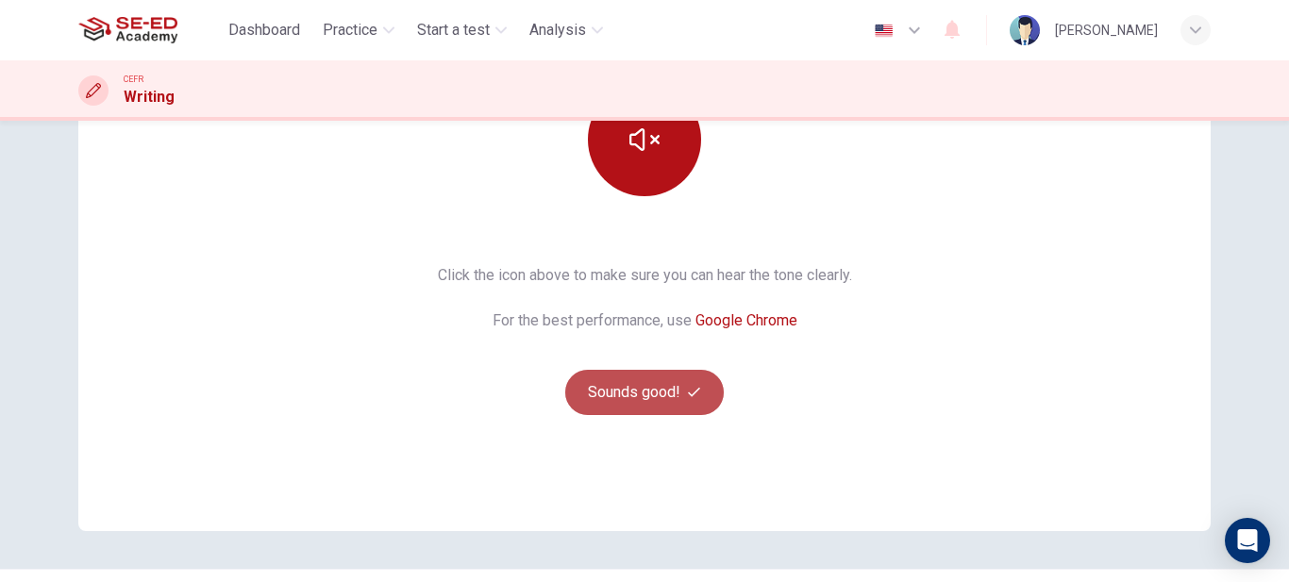
click at [639, 394] on button "Sounds good!" at bounding box center [644, 392] width 159 height 45
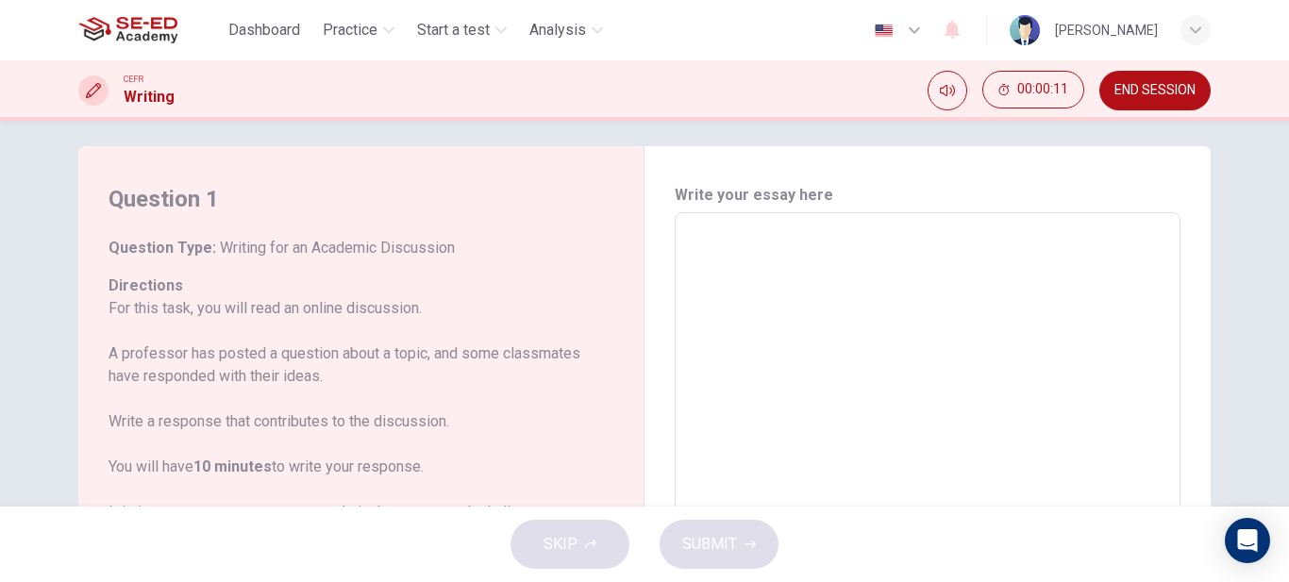
scroll to position [0, 0]
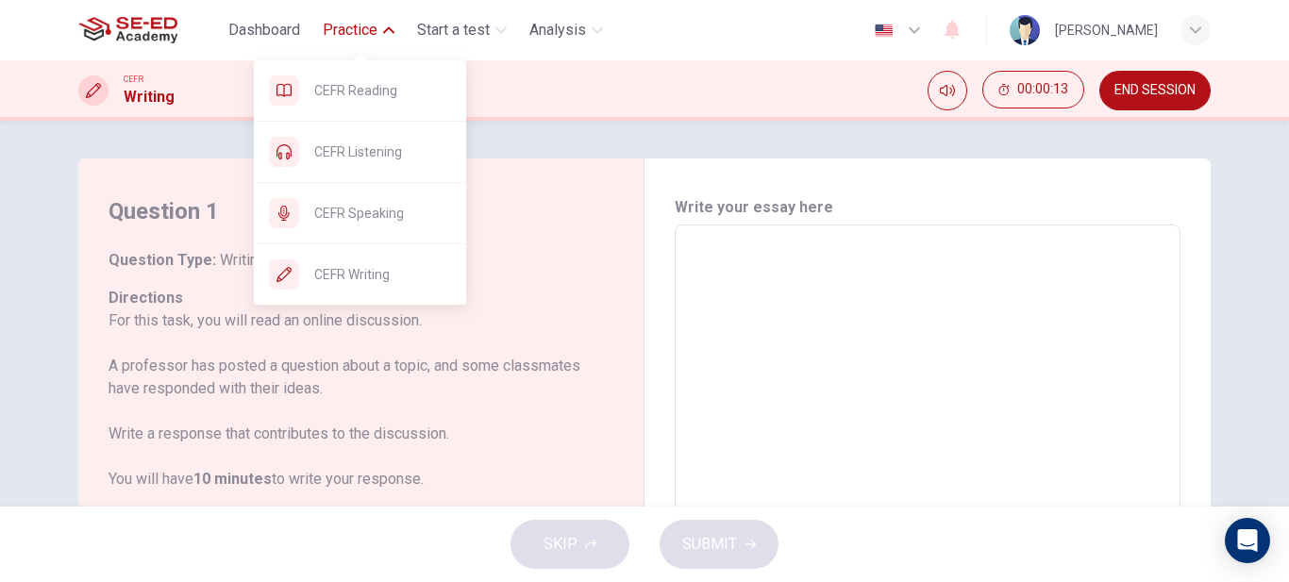
click at [354, 38] on span "Practice" at bounding box center [350, 30] width 55 height 23
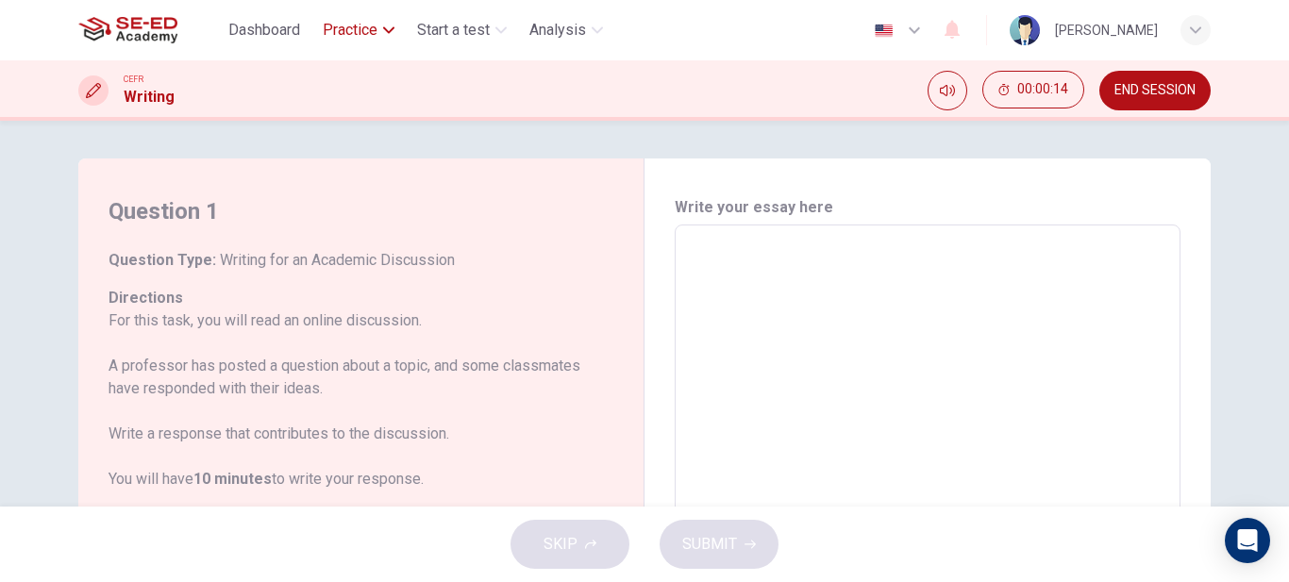
click at [354, 38] on span "Practice" at bounding box center [350, 30] width 55 height 23
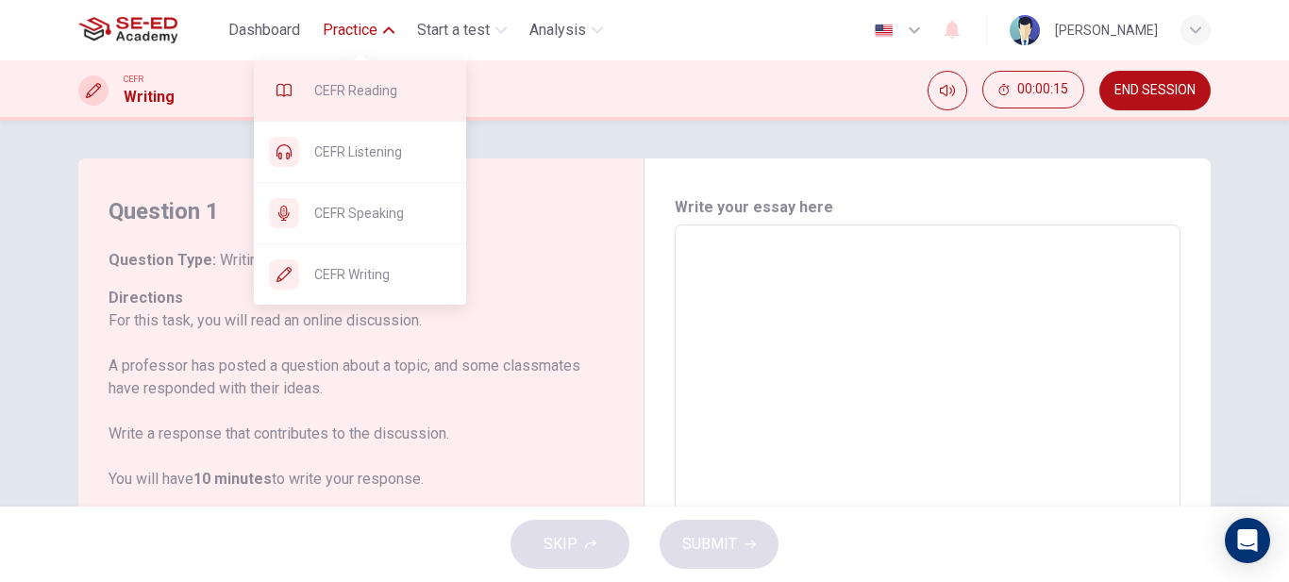
click at [365, 96] on span "CEFR Reading" at bounding box center [382, 90] width 137 height 23
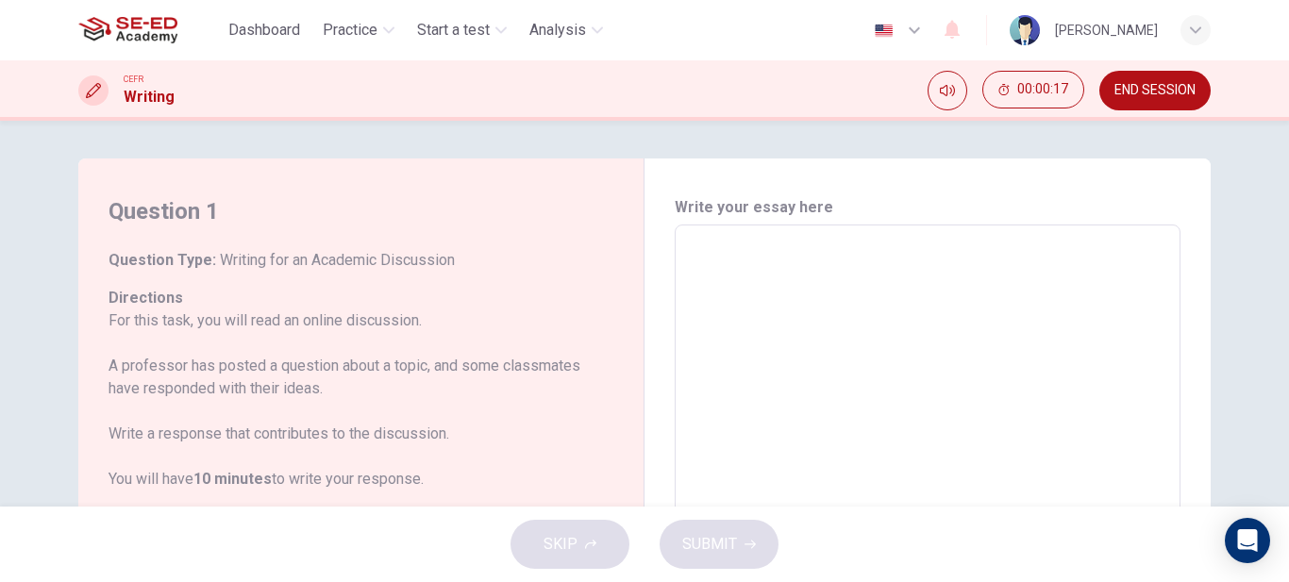
click at [1147, 88] on span "END SESSION" at bounding box center [1155, 90] width 81 height 15
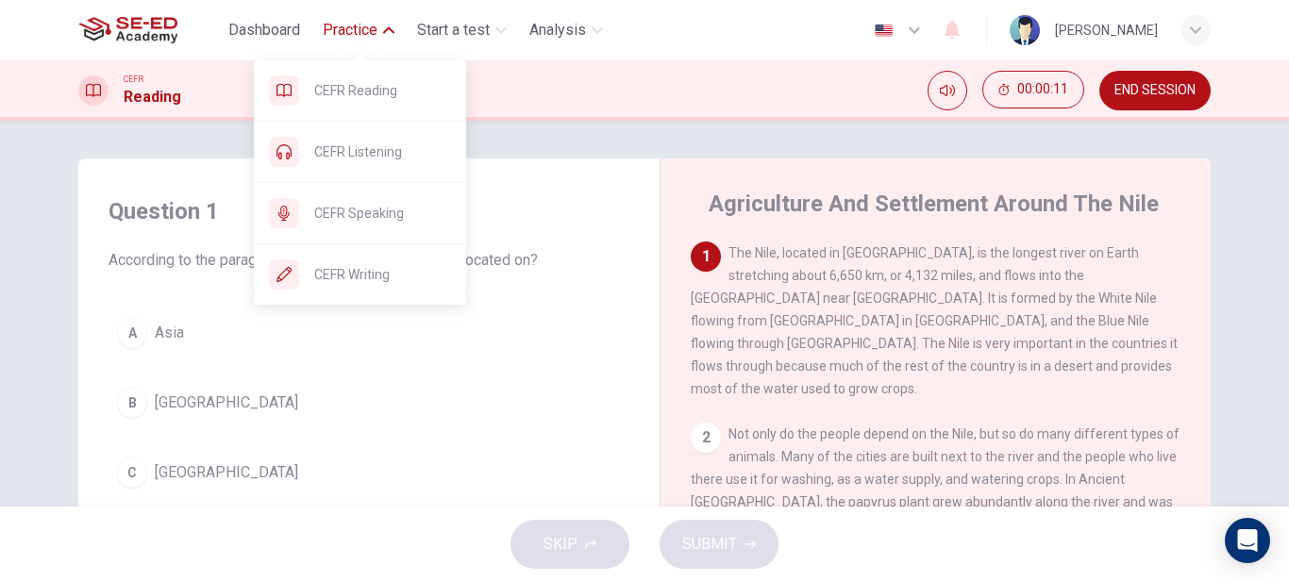
click at [377, 34] on span "Practice" at bounding box center [350, 30] width 55 height 23
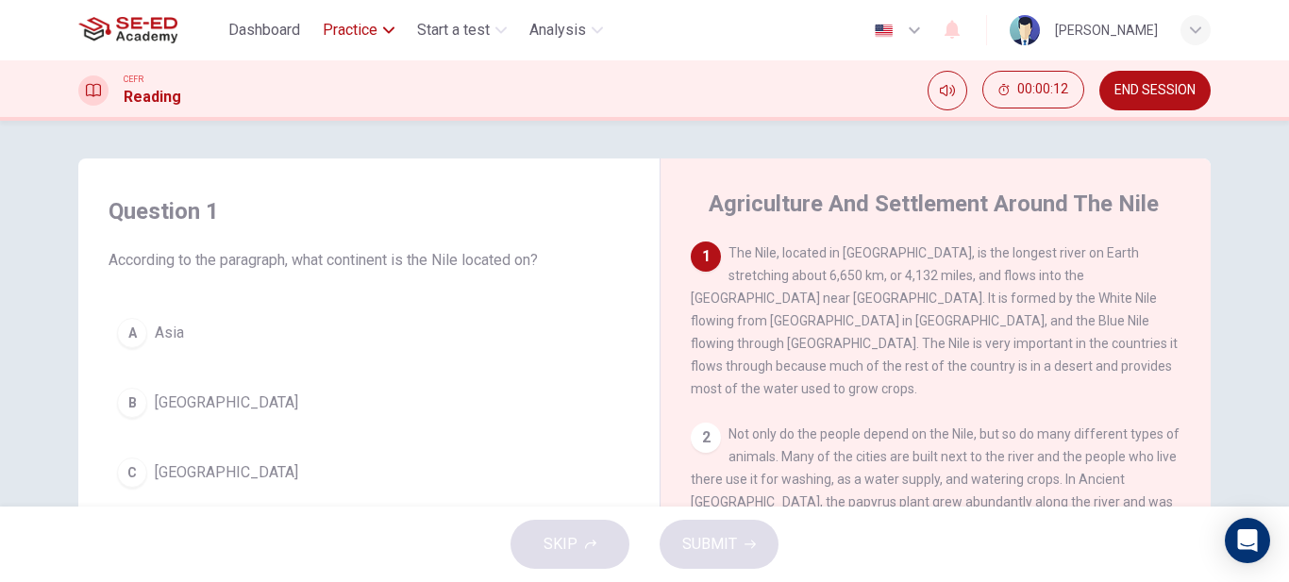
click at [377, 34] on span "Practice" at bounding box center [350, 30] width 55 height 23
click at [1153, 81] on button "END SESSION" at bounding box center [1154, 91] width 111 height 40
